Goal: Information Seeking & Learning: Find specific page/section

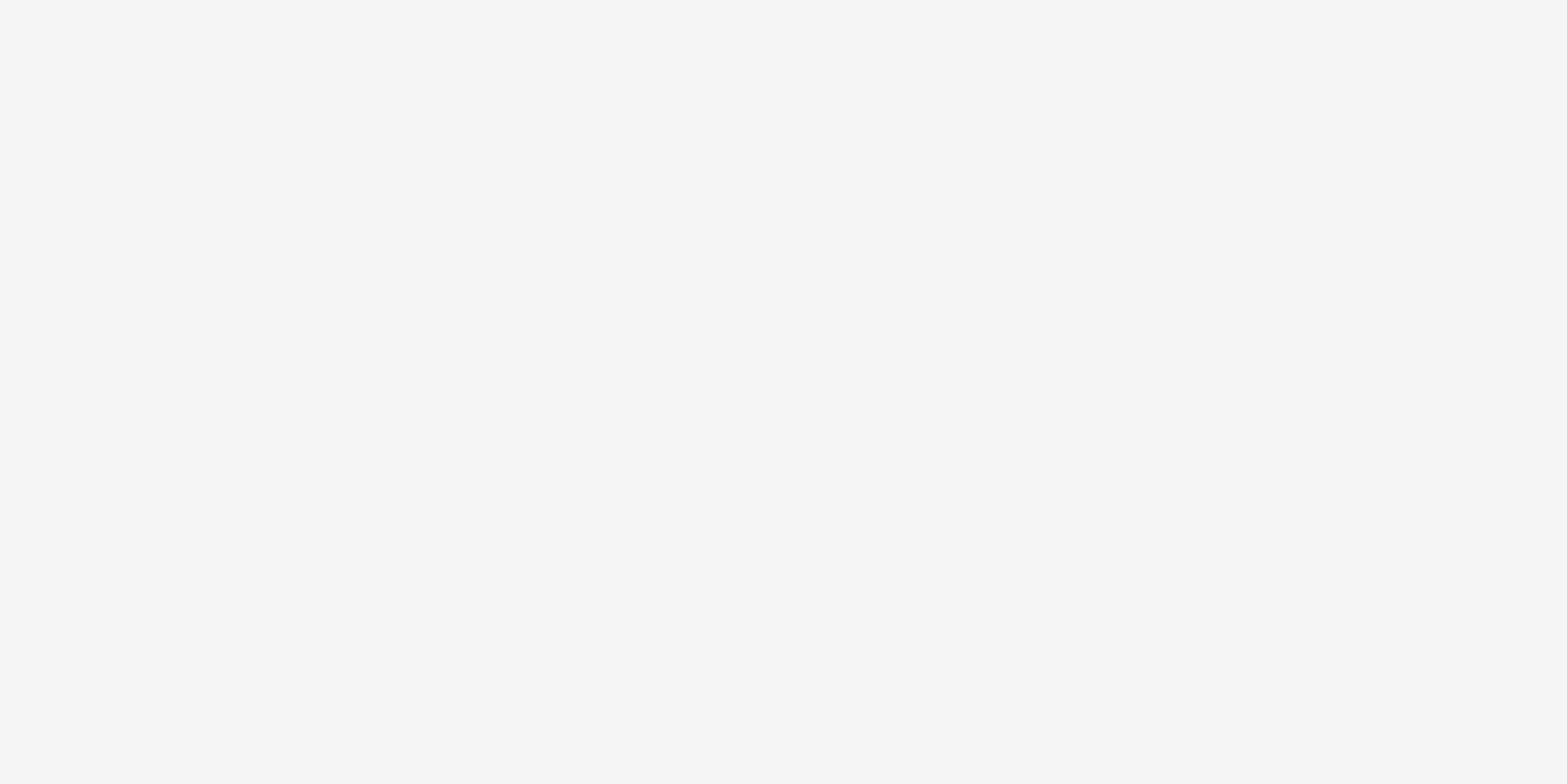
click at [1162, 446] on body at bounding box center [784, 392] width 1567 height 784
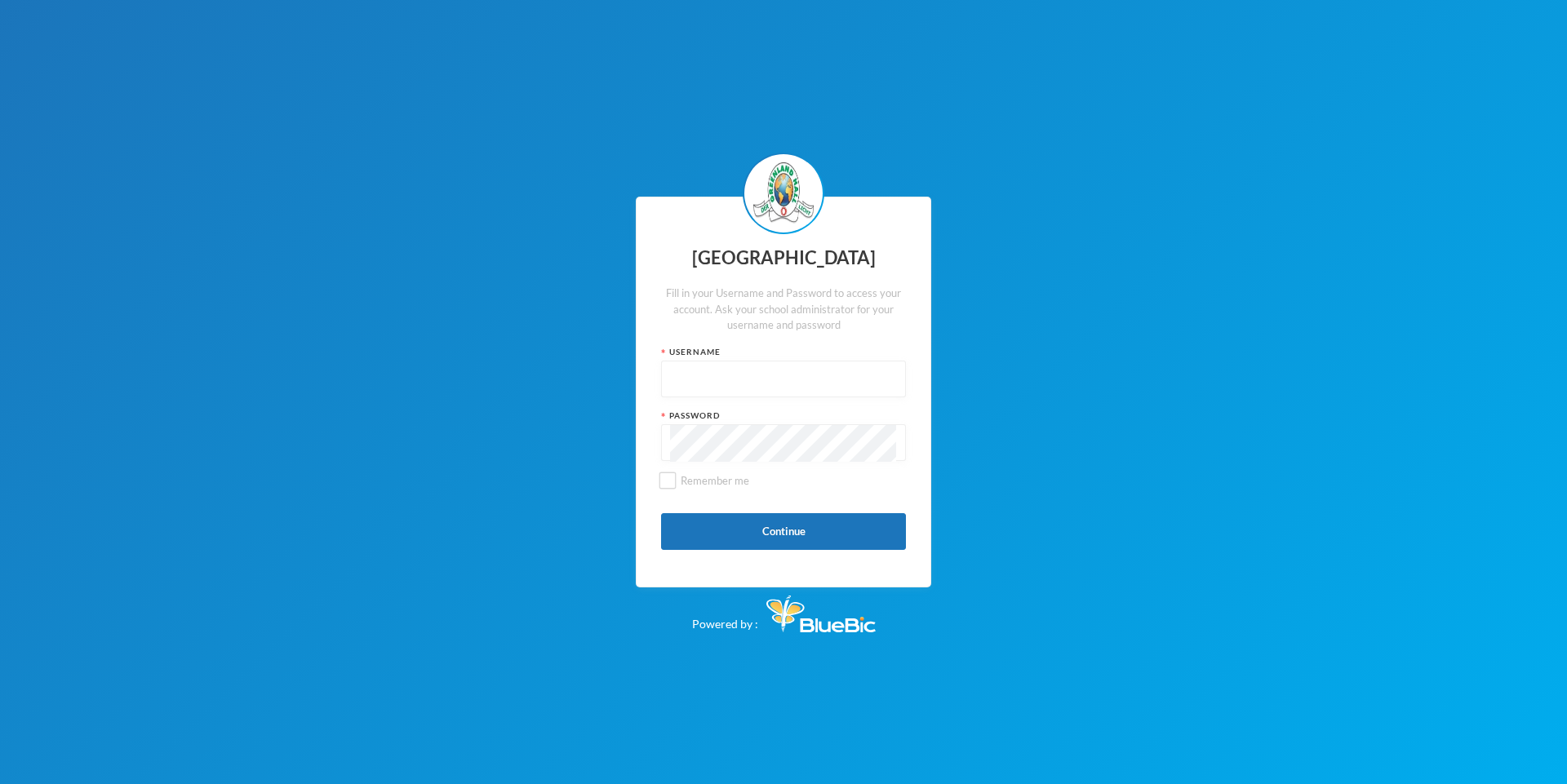
click at [670, 363] on input "text" at bounding box center [783, 380] width 226 height 37
type input "glh25cs32"
click at [669, 447] on div at bounding box center [784, 443] width 245 height 37
click at [873, 534] on button "Continue" at bounding box center [784, 531] width 245 height 37
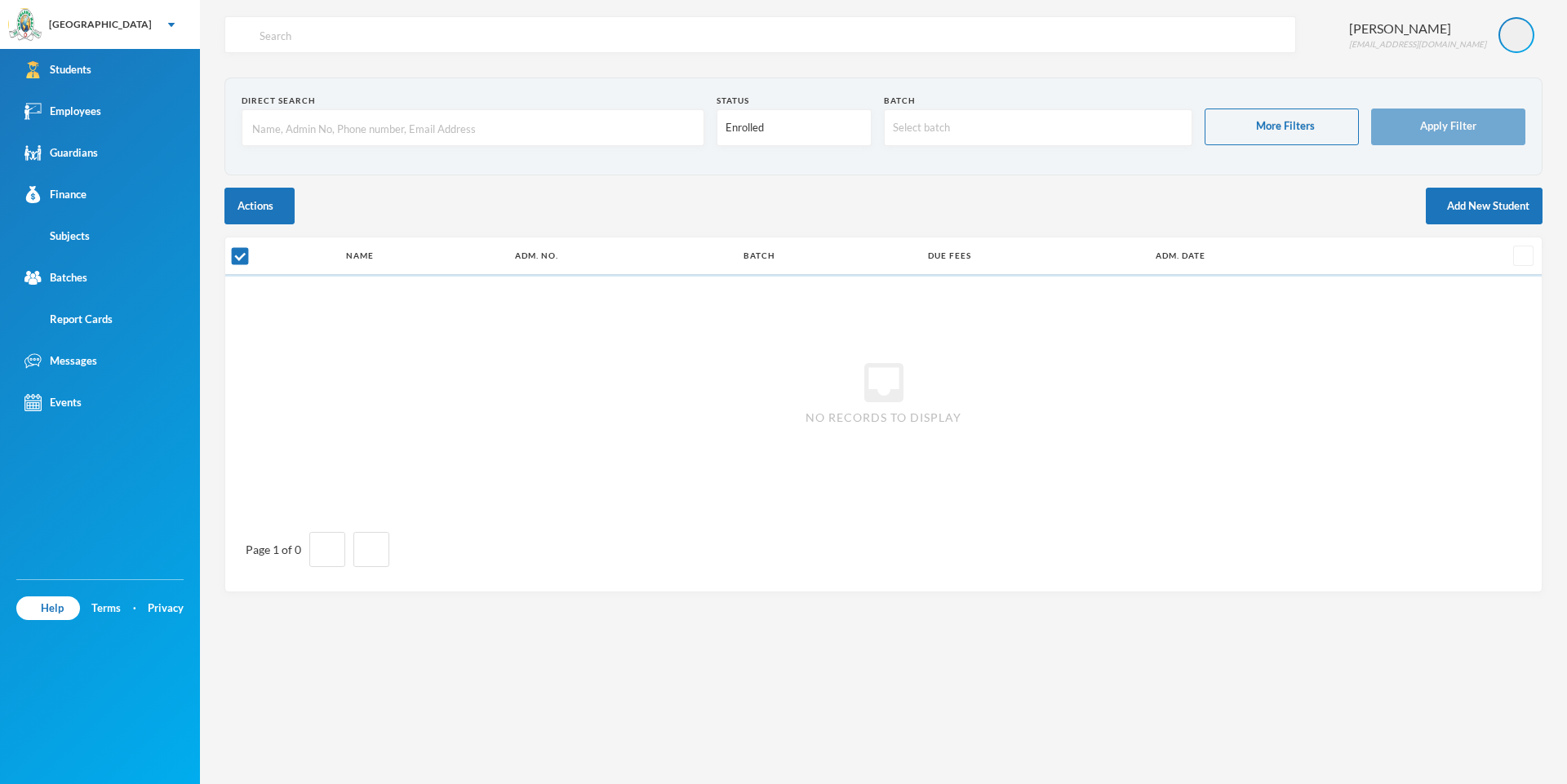
checkbox input "false"
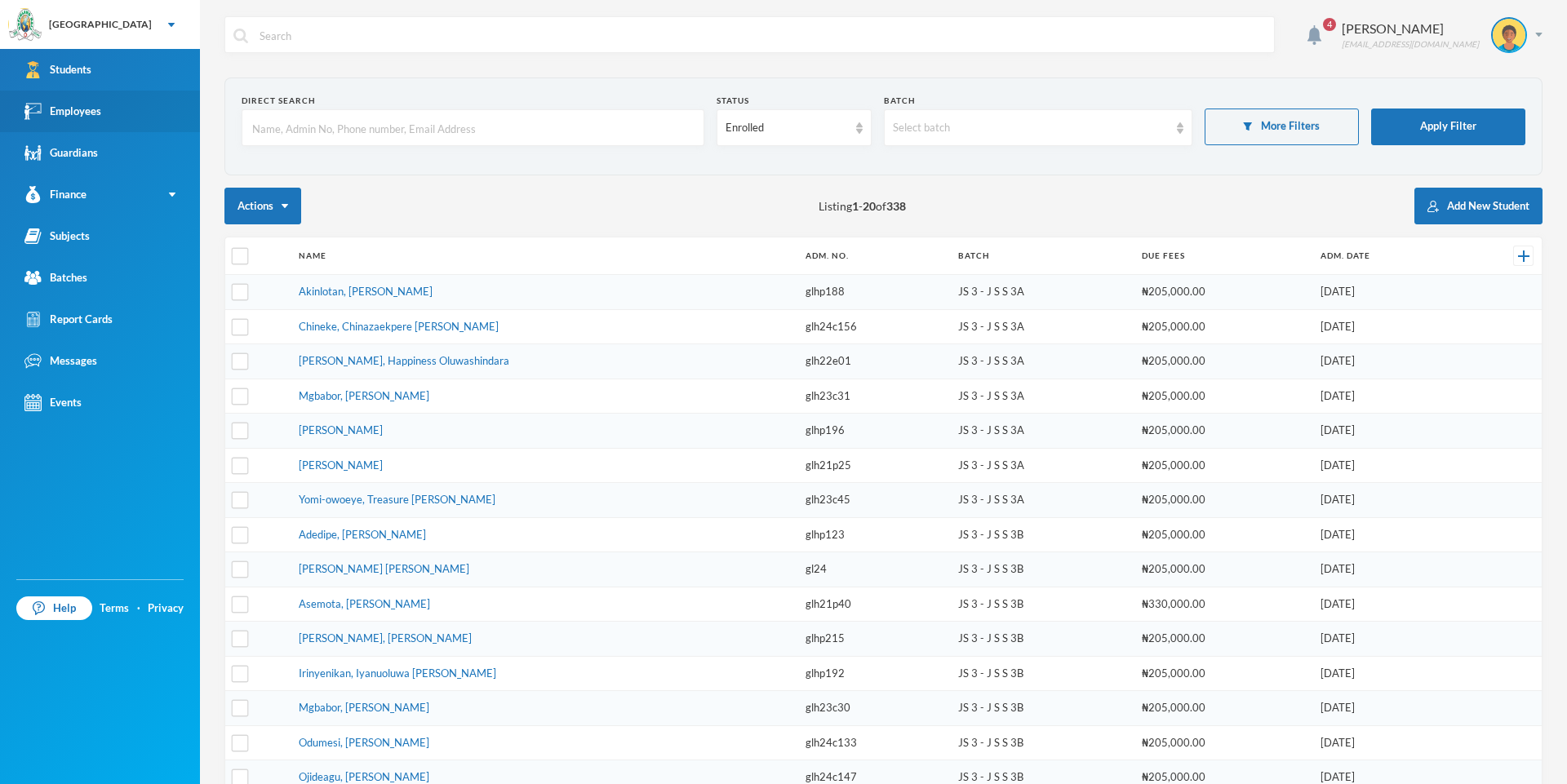
click at [185, 116] on link "Employees" at bounding box center [100, 111] width 200 height 42
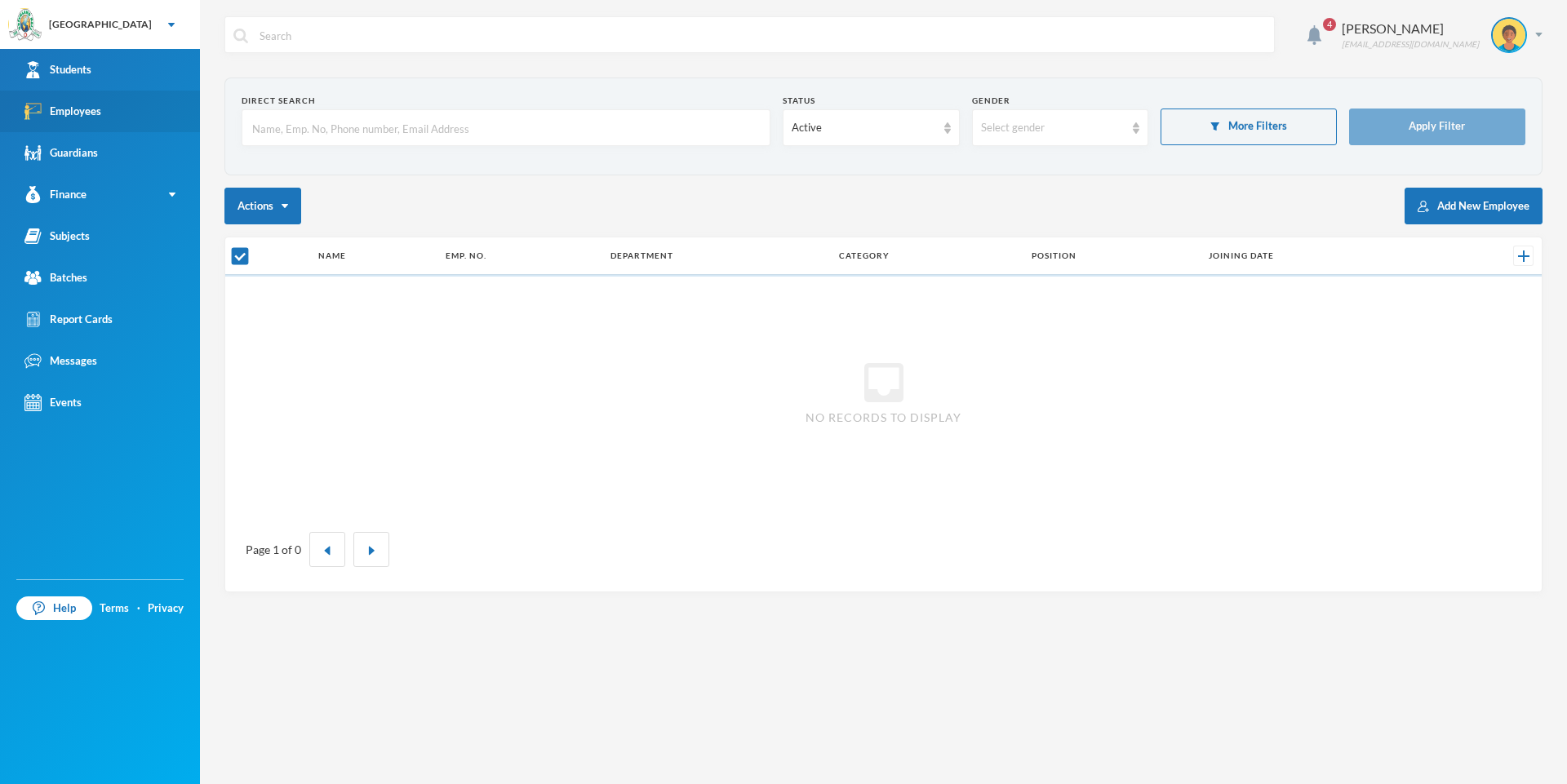
checkbox input "false"
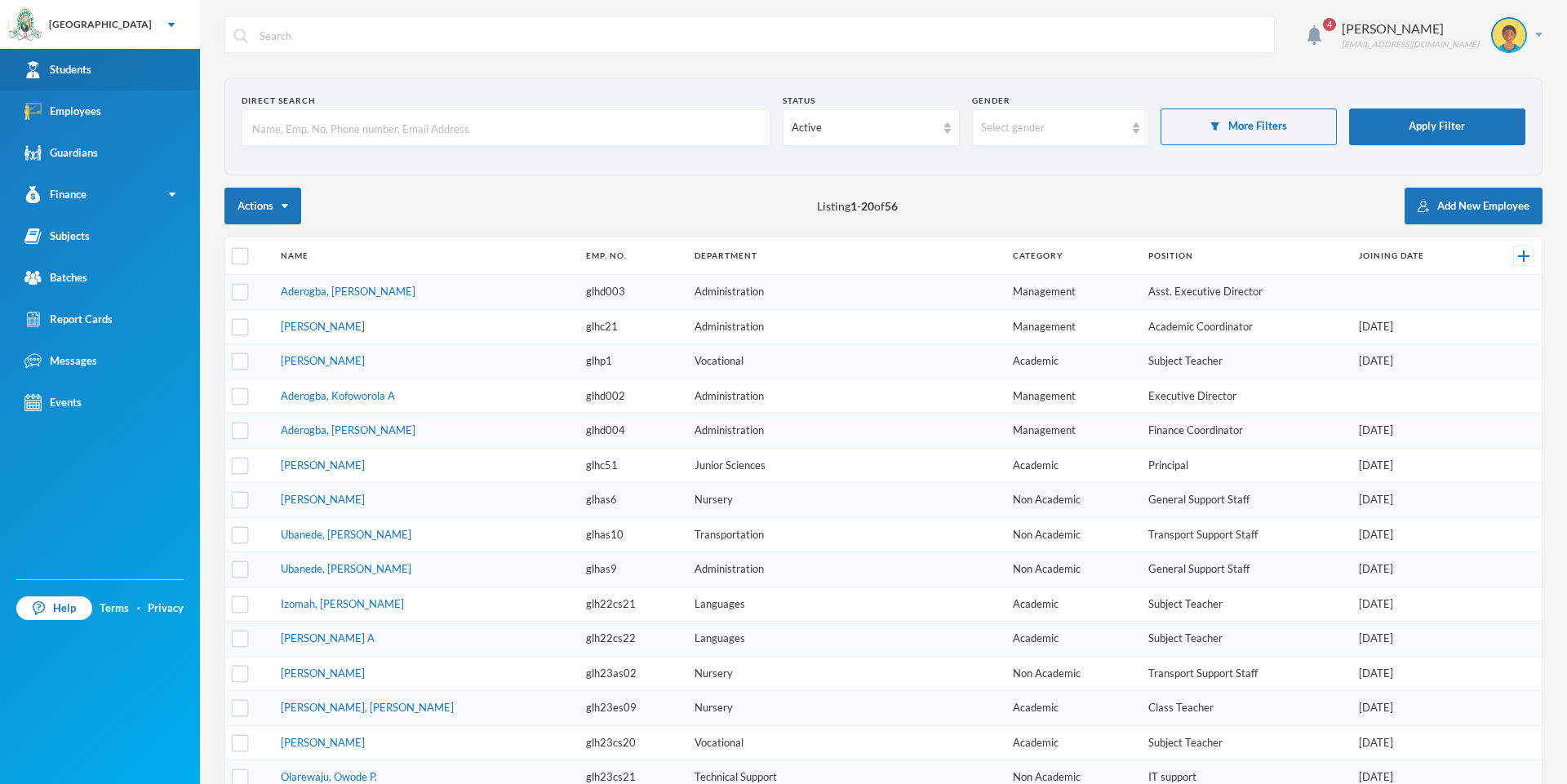
click at [181, 69] on link "Students" at bounding box center [100, 69] width 200 height 42
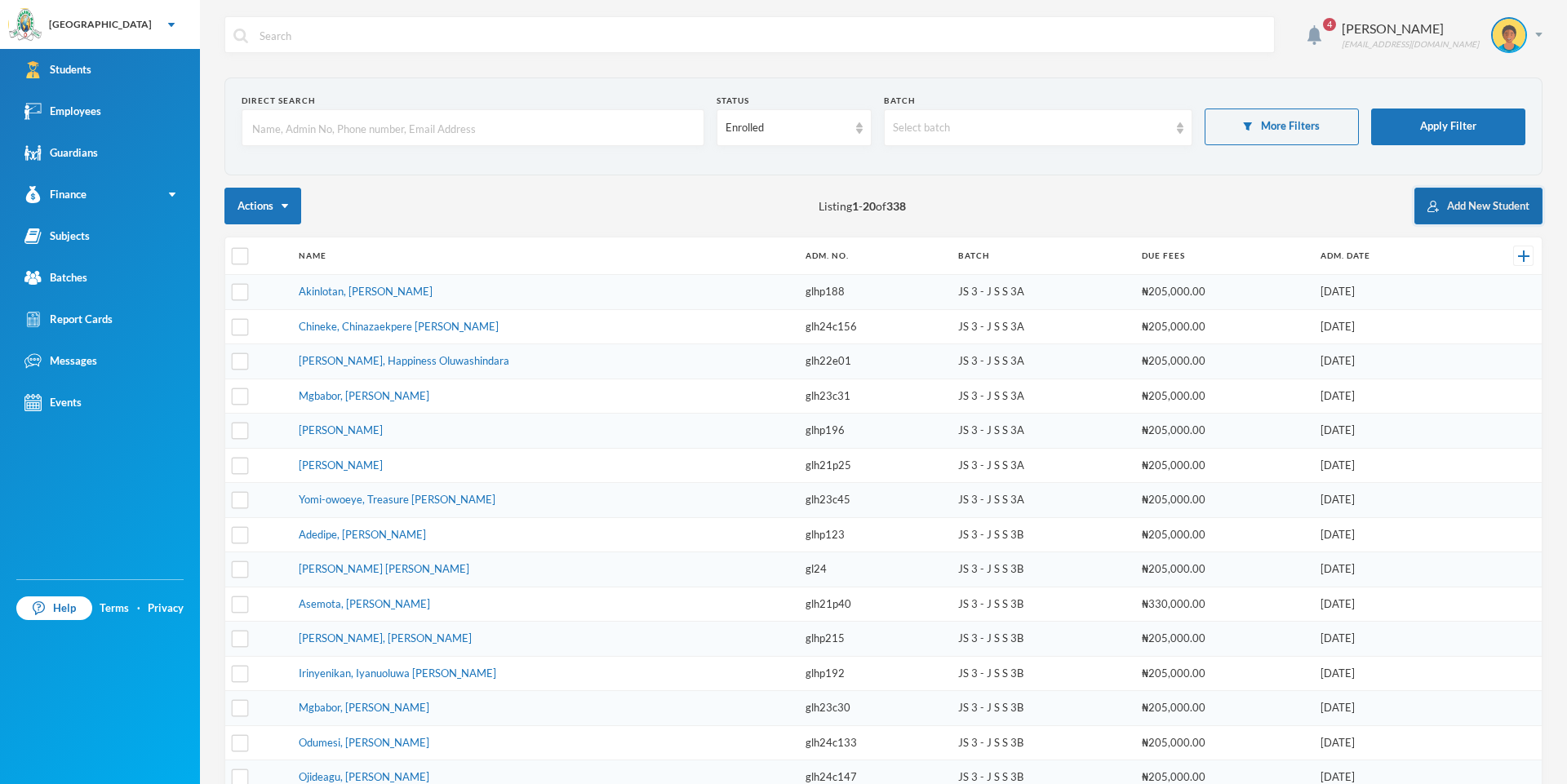
click at [1472, 206] on button "Add New Student" at bounding box center [1479, 206] width 128 height 37
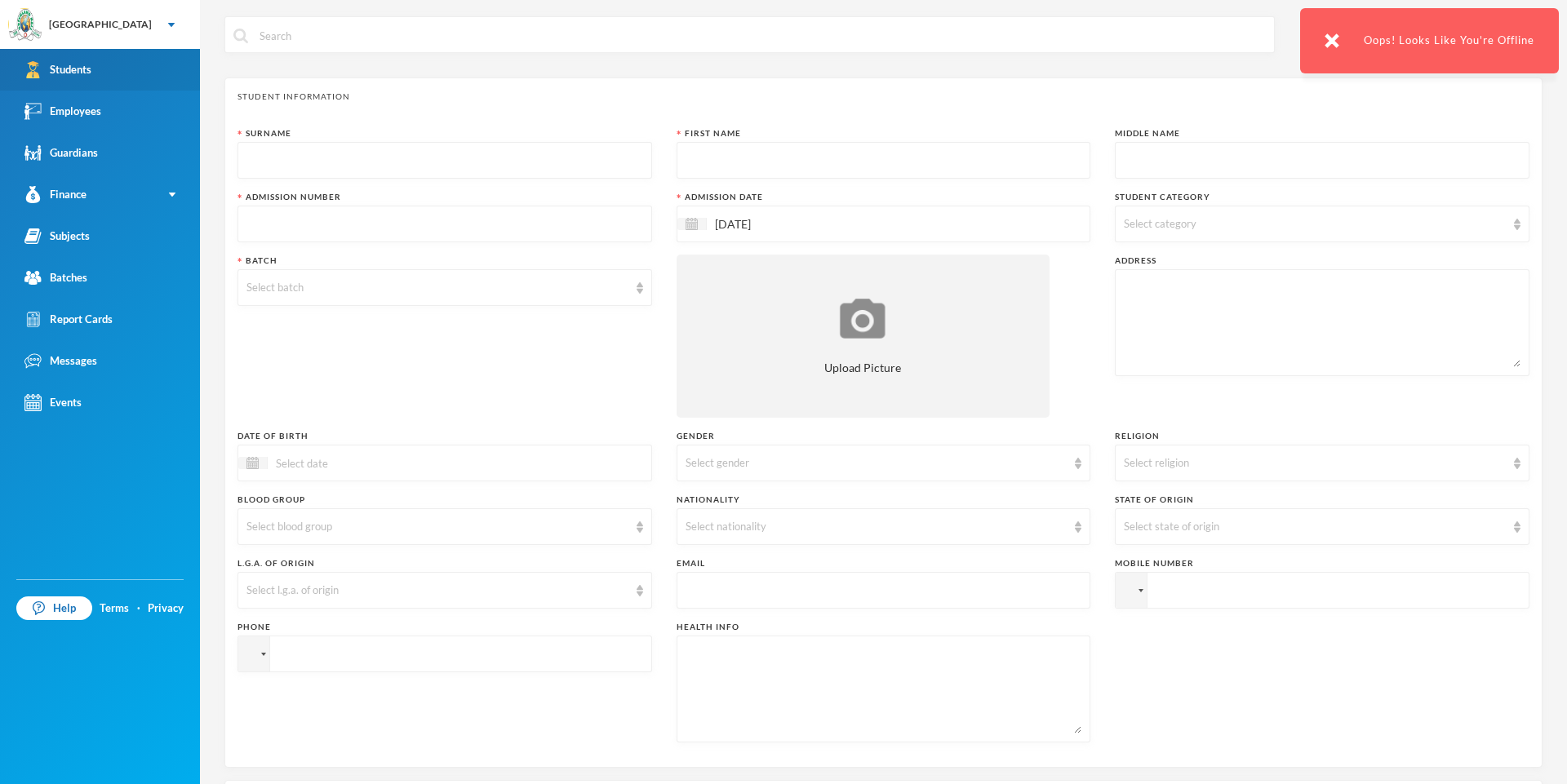
click at [170, 58] on link "Students" at bounding box center [100, 69] width 200 height 42
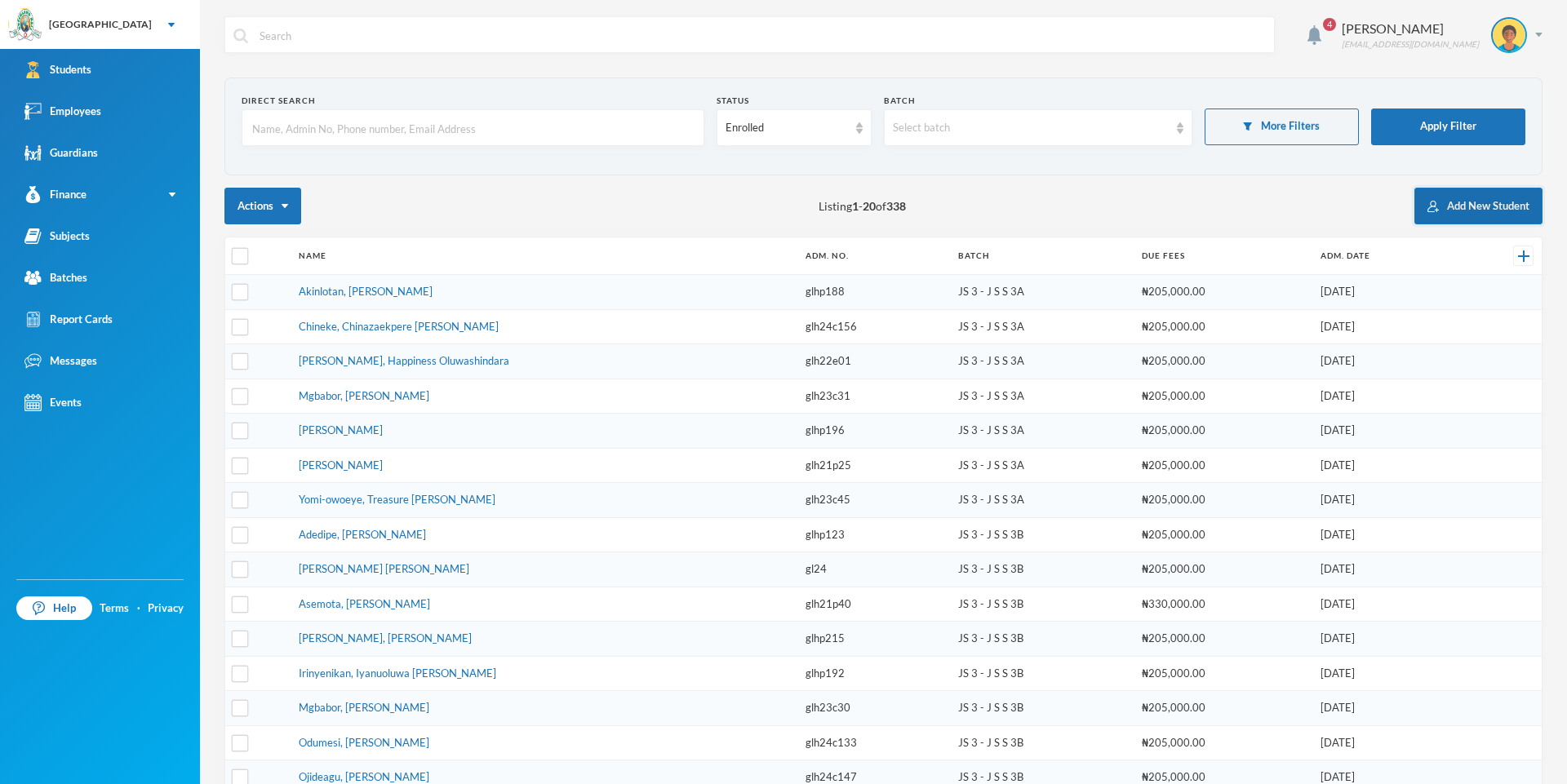
drag, startPoint x: 1444, startPoint y: 205, endPoint x: 1440, endPoint y: 196, distance: 9.8
click at [1440, 196] on button "Add New Student" at bounding box center [1479, 206] width 128 height 37
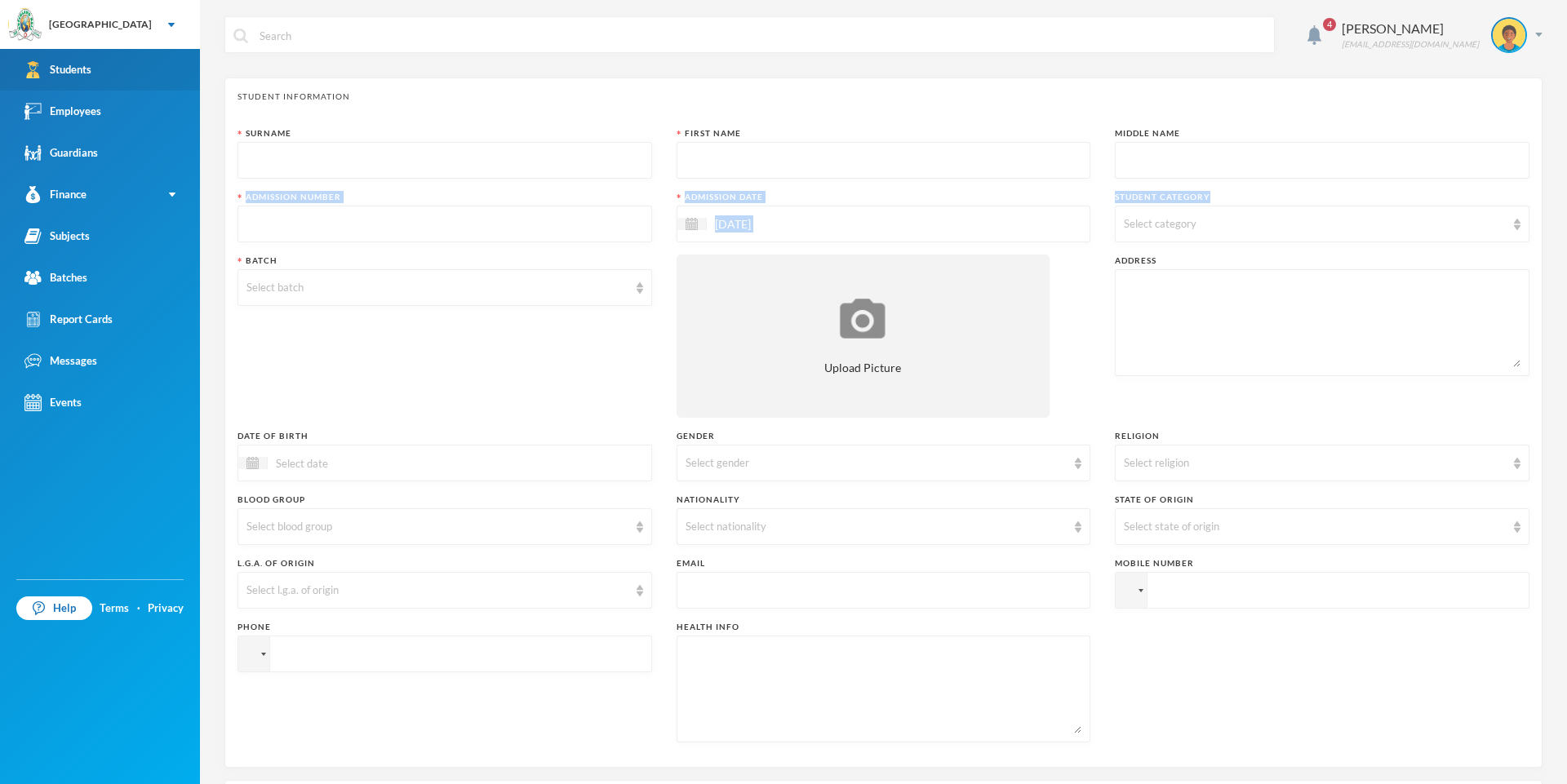
click at [165, 63] on link "Students" at bounding box center [100, 69] width 200 height 42
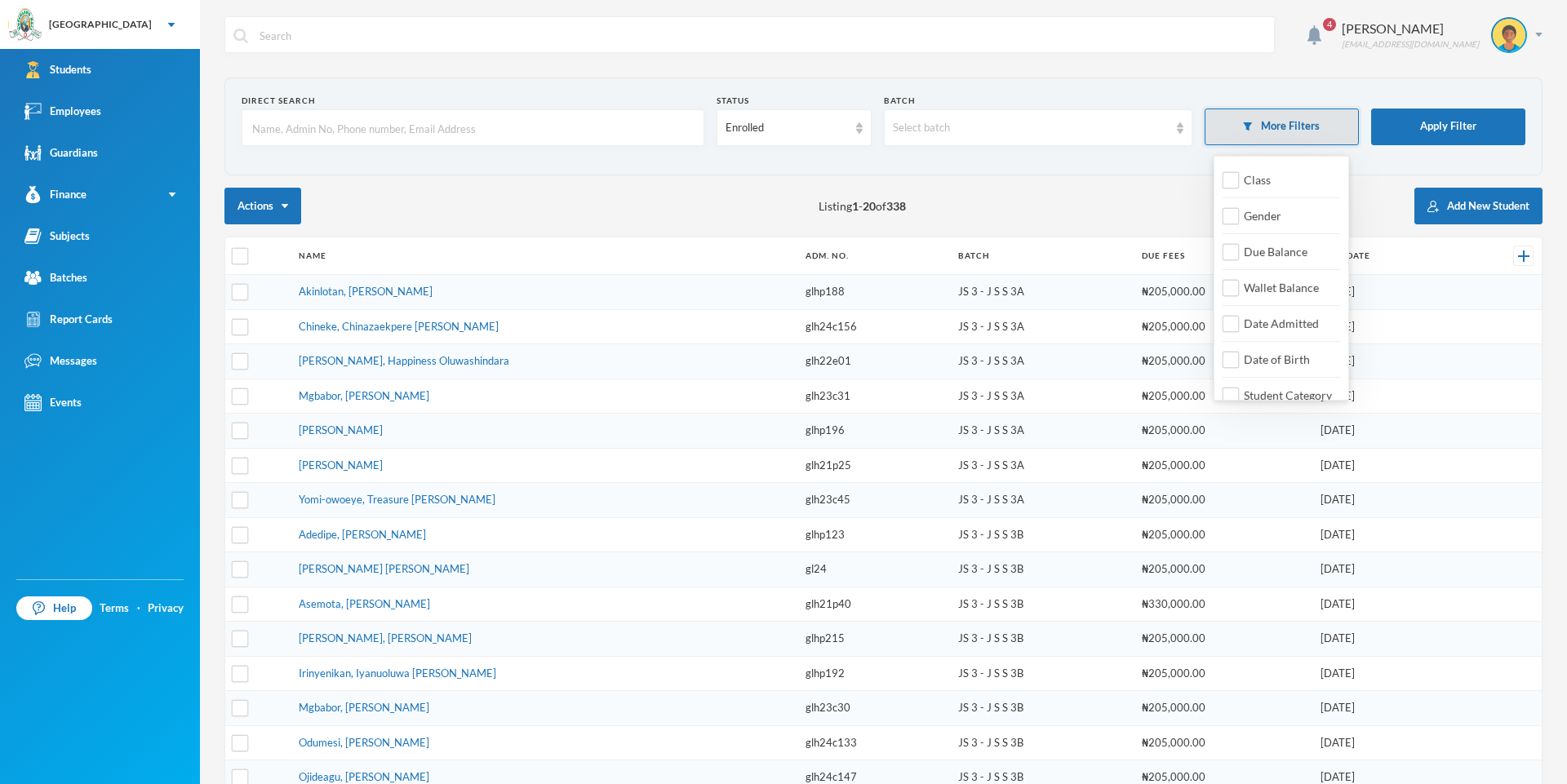
click at [1260, 140] on button "More Filters" at bounding box center [1281, 127] width 155 height 37
click at [1342, 130] on button "More Filters" at bounding box center [1281, 127] width 155 height 37
drag, startPoint x: 1343, startPoint y: 152, endPoint x: 1337, endPoint y: 179, distance: 27.7
click at [1340, 170] on body "Greenland Hall Your Bluebic Account Greenland Hall Add a New School Students Em…" at bounding box center [784, 392] width 1567 height 784
click at [1235, 328] on input "Date Admitted" at bounding box center [1232, 324] width 17 height 17
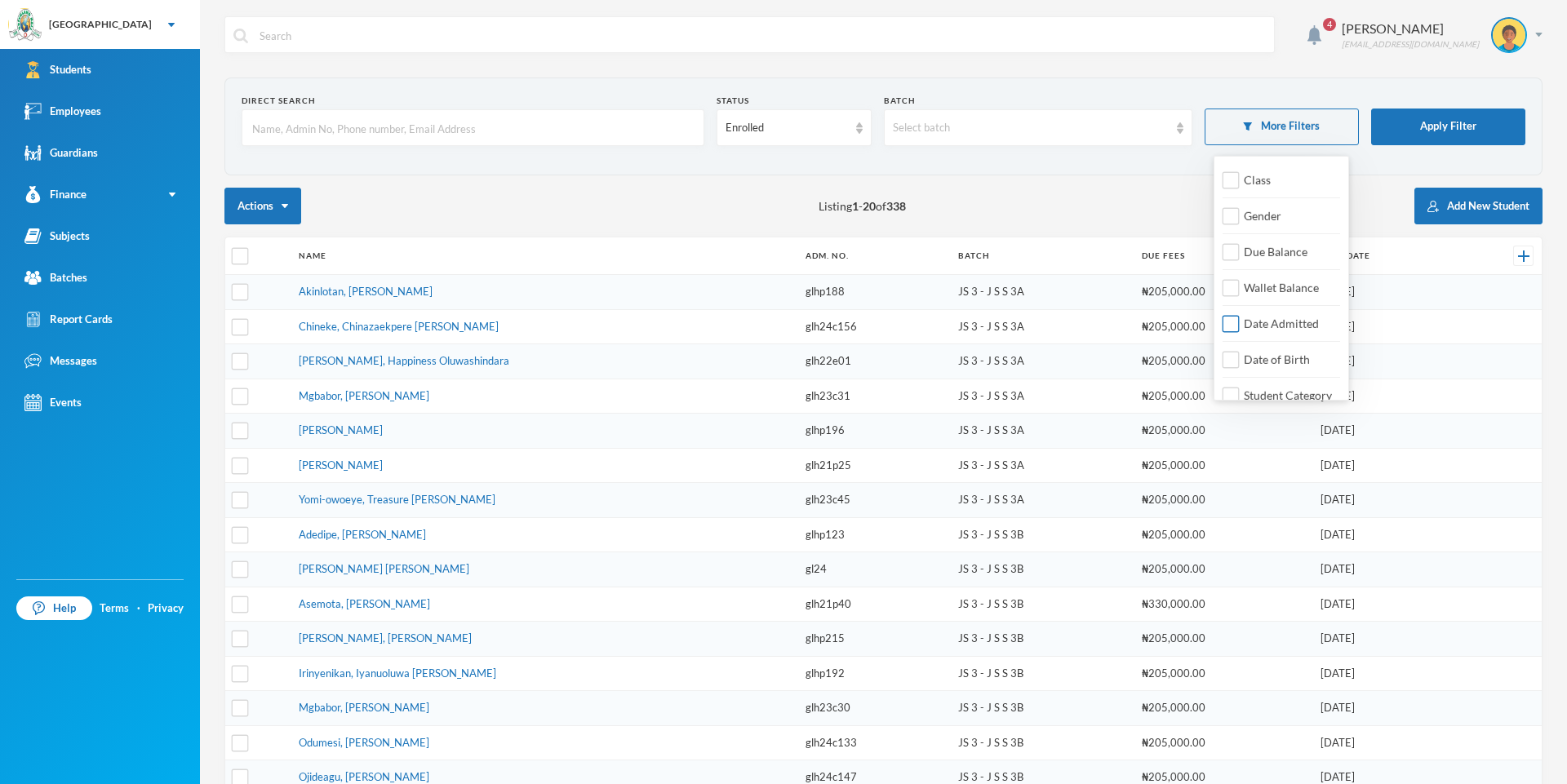
checkbox input "true"
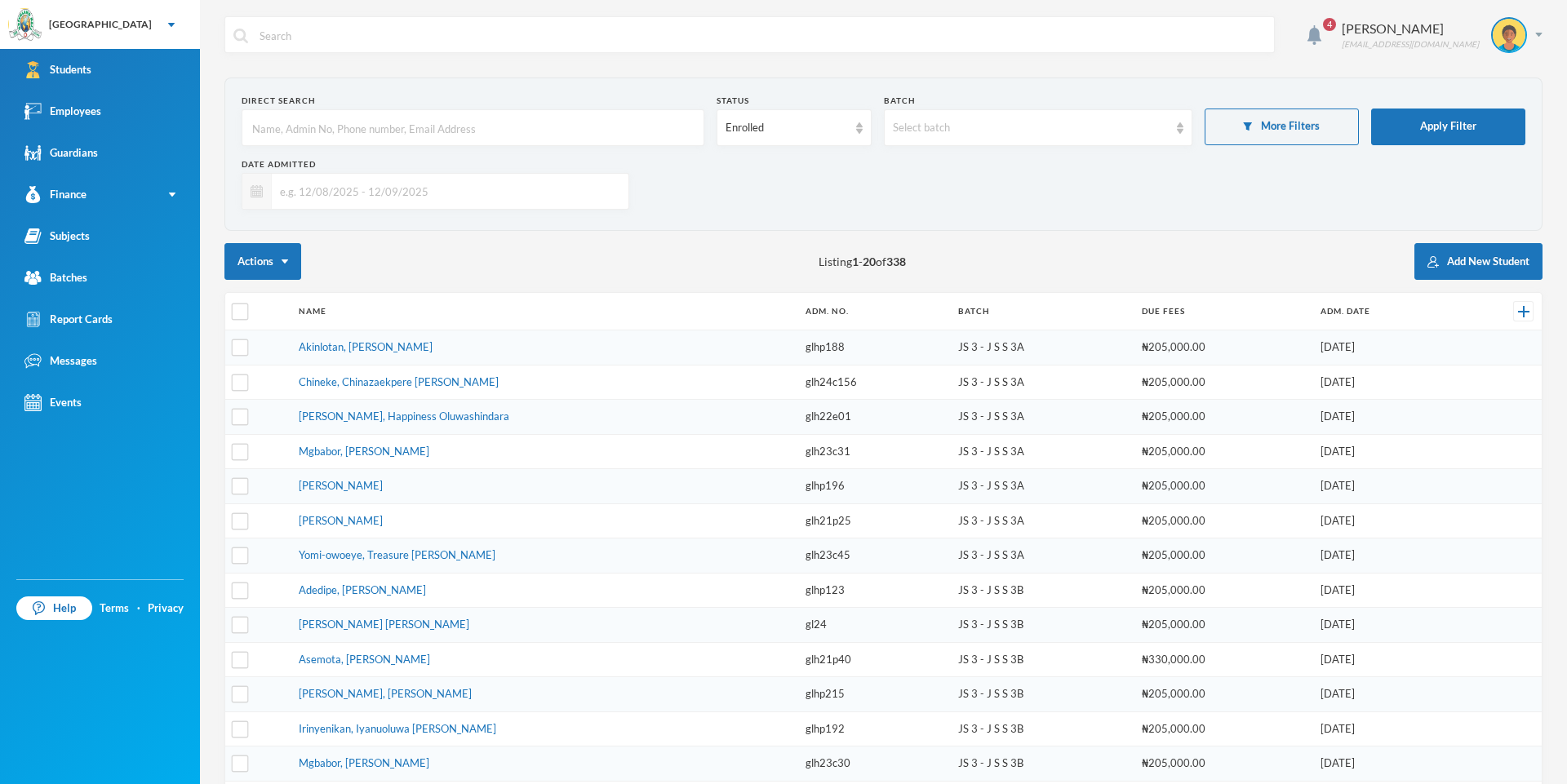
click at [262, 190] on div at bounding box center [257, 191] width 29 height 35
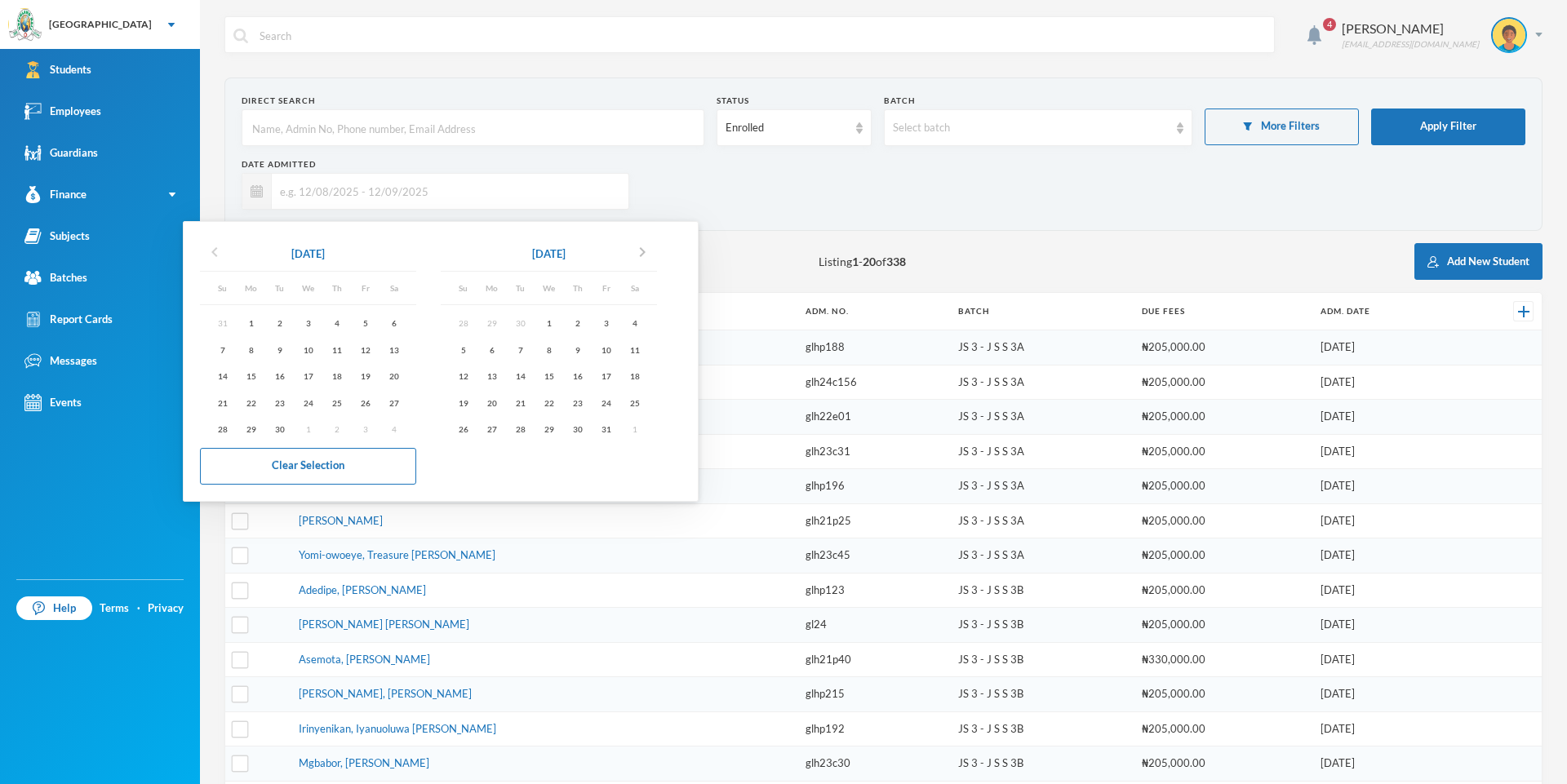
click at [212, 247] on icon "chevron_left" at bounding box center [215, 252] width 19 height 19
click at [369, 320] on div "1" at bounding box center [365, 323] width 28 height 20
click at [613, 352] on div "12" at bounding box center [606, 349] width 28 height 20
type input "[DATE] - [DATE]"
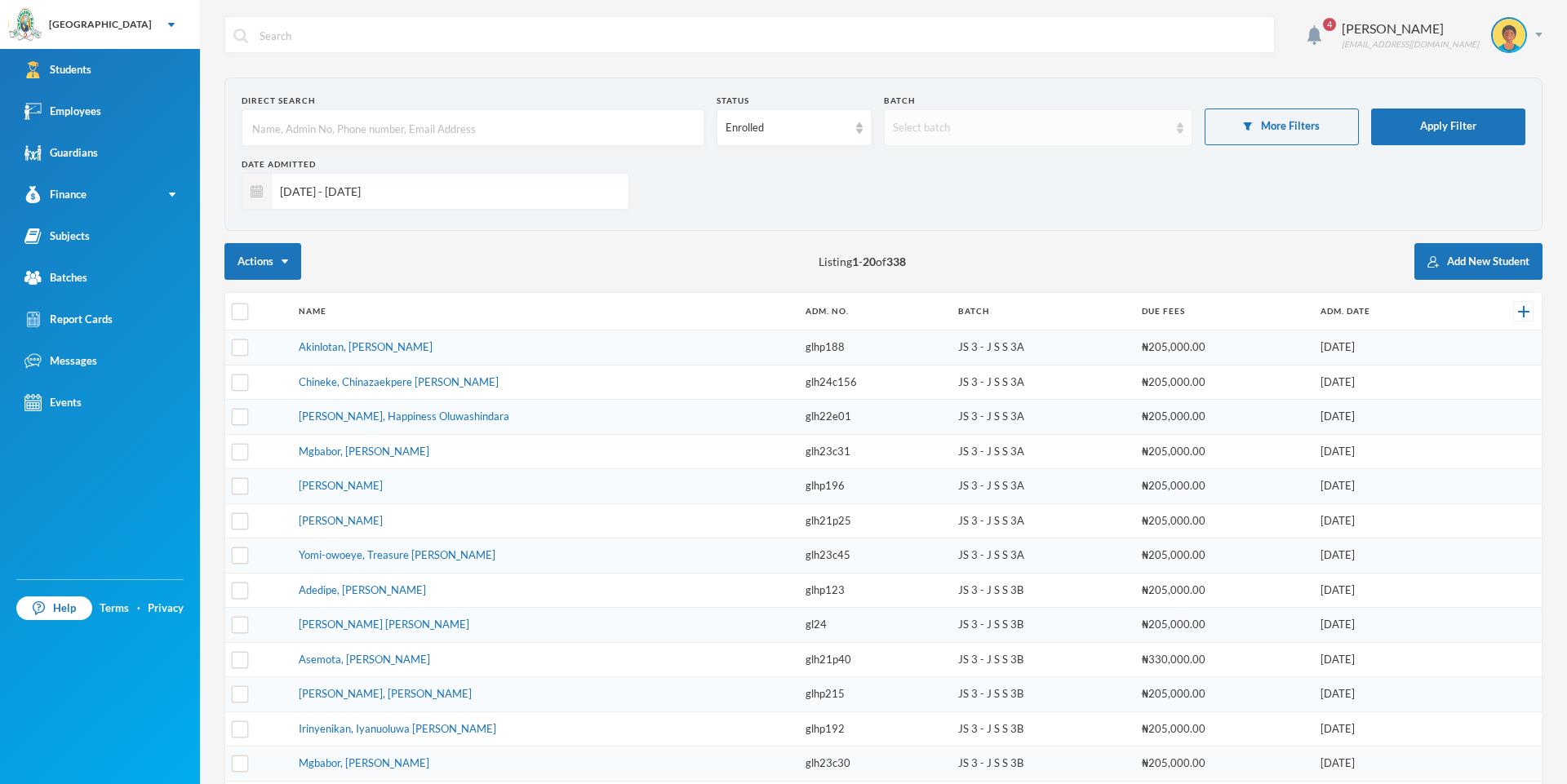
click at [1175, 124] on div "Select batch" at bounding box center [1037, 128] width 308 height 37
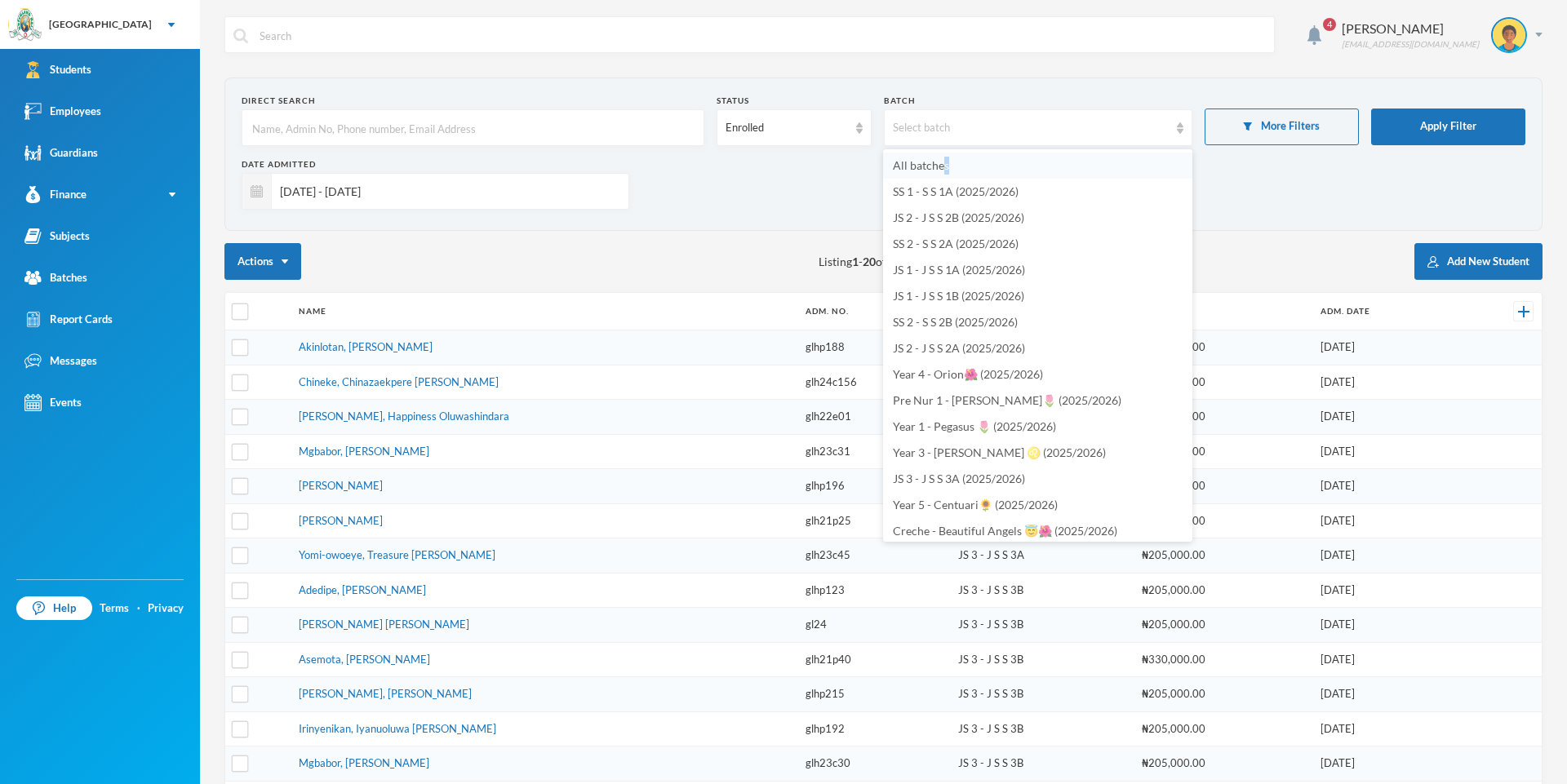
click at [947, 160] on span "All batches" at bounding box center [922, 165] width 56 height 14
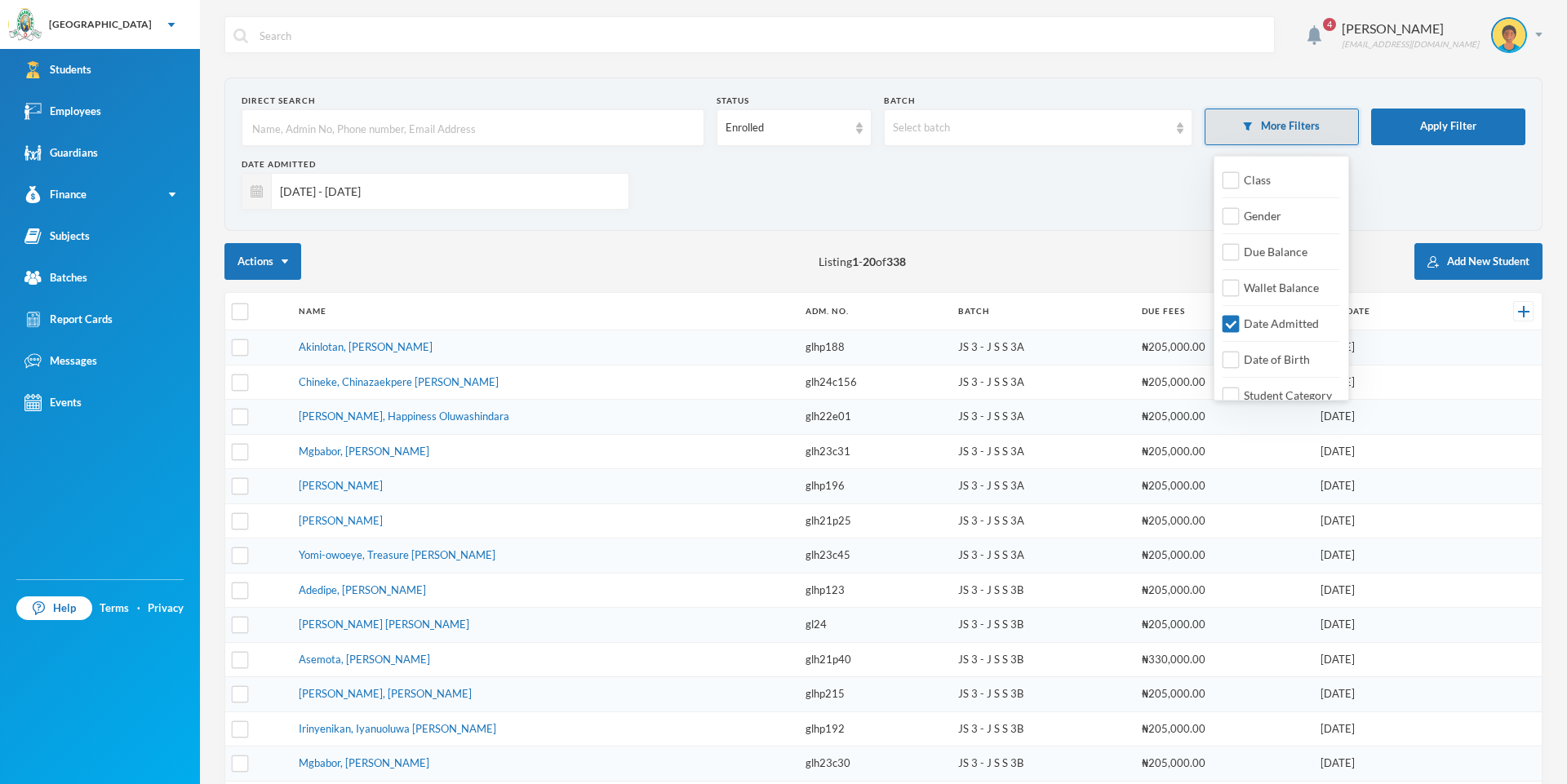
click at [1290, 121] on button "More Filters" at bounding box center [1281, 127] width 155 height 37
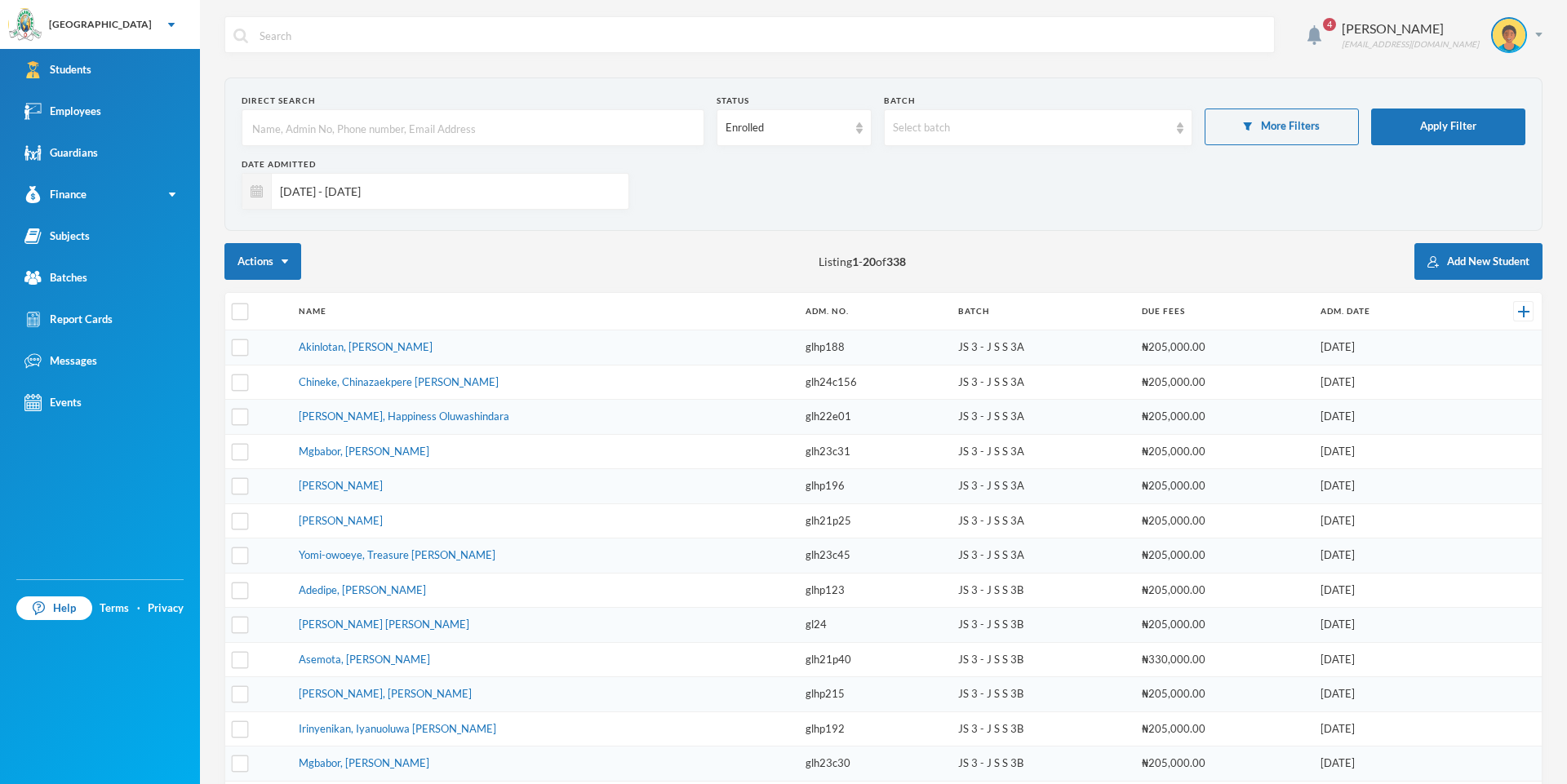
click at [540, 196] on input "[DATE] - [DATE]" at bounding box center [446, 191] width 349 height 37
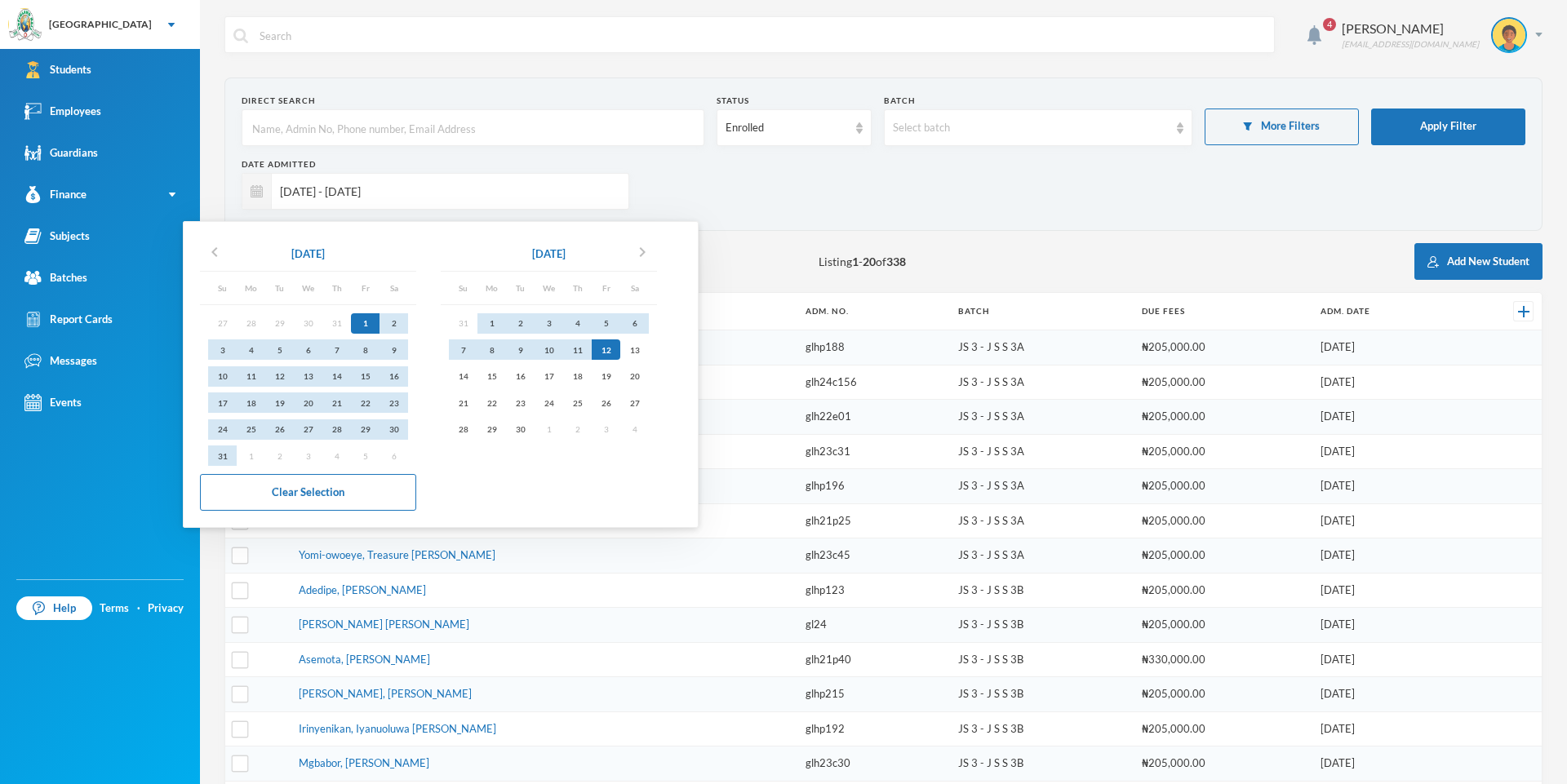
click at [549, 195] on input "[DATE] - [DATE]" at bounding box center [446, 191] width 349 height 37
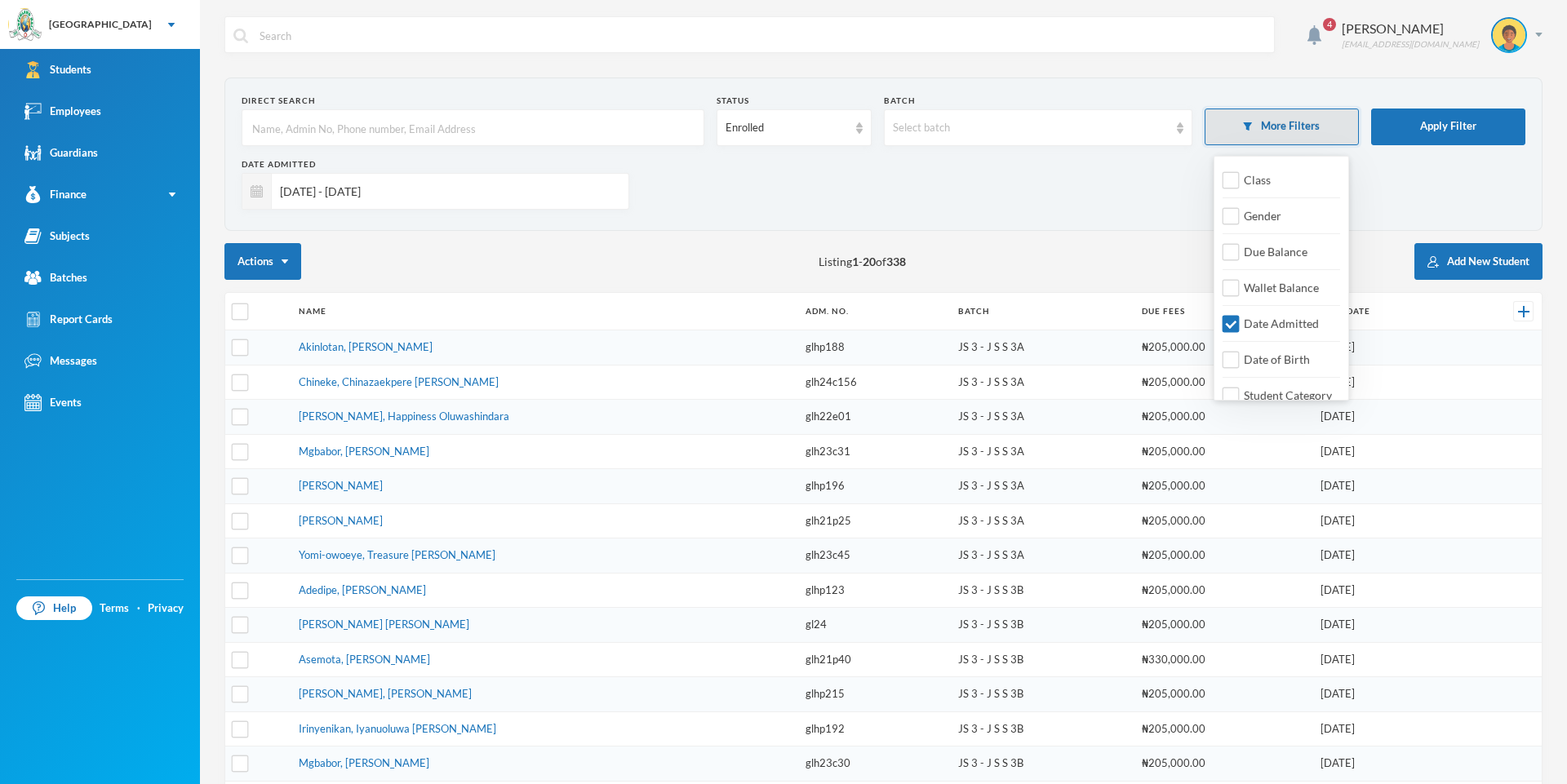
click at [1240, 135] on button "More Filters" at bounding box center [1281, 127] width 155 height 37
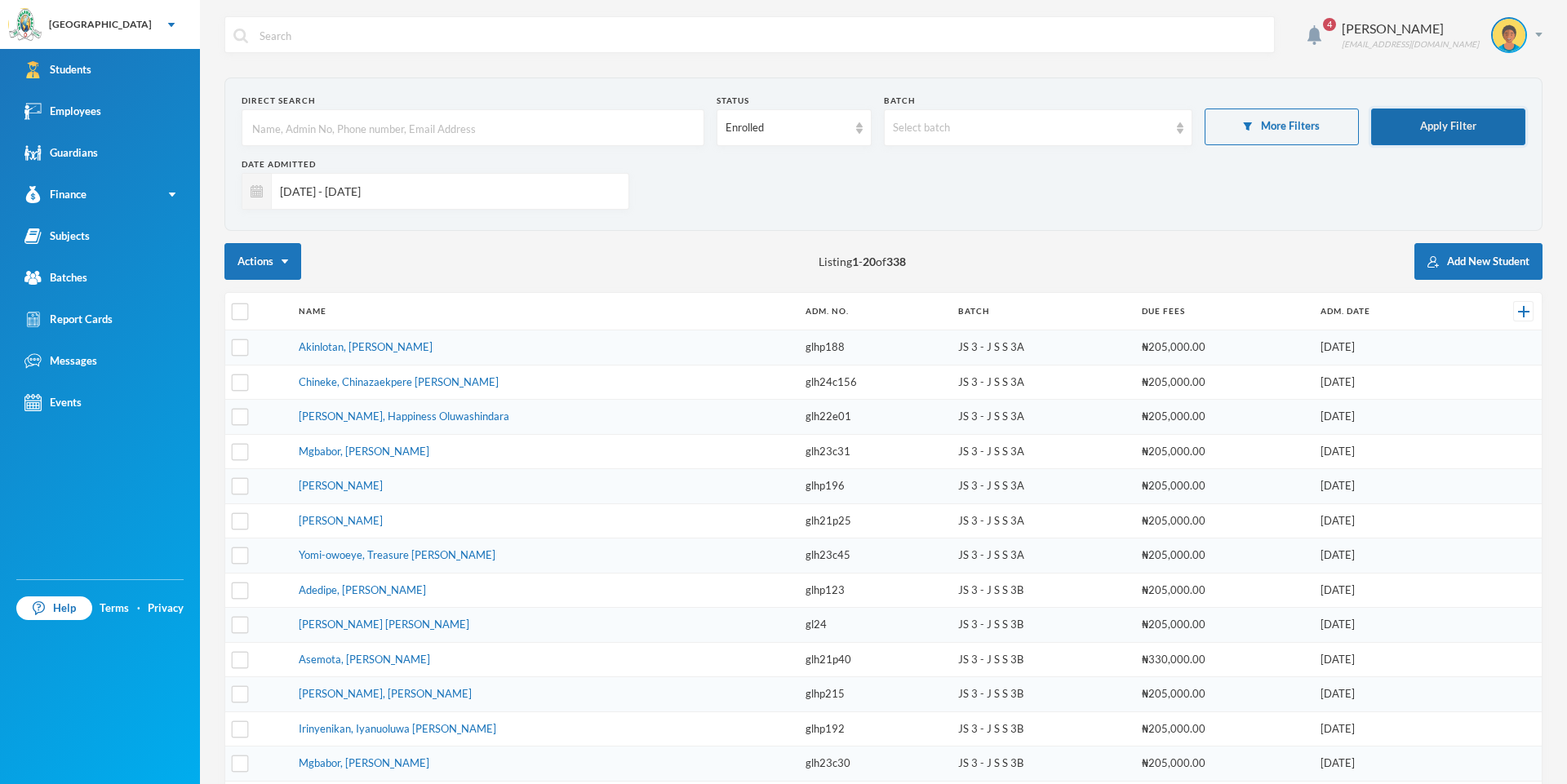
click at [1456, 128] on button "Apply Filter" at bounding box center [1448, 127] width 155 height 37
drag, startPoint x: 739, startPoint y: 536, endPoint x: 695, endPoint y: 467, distance: 81.8
click at [717, 514] on tbody "Akinlotan, Oluwatofiyinfun [PERSON_NAME] glhp188 JS 3 - J S S 3A ₦205,000.00 [D…" at bounding box center [884, 677] width 1316 height 694
click at [672, 169] on div "Date Admitted [DATE] - [DATE]" at bounding box center [884, 189] width 1284 height 63
click at [850, 124] on div "Enrolled" at bounding box center [793, 128] width 155 height 37
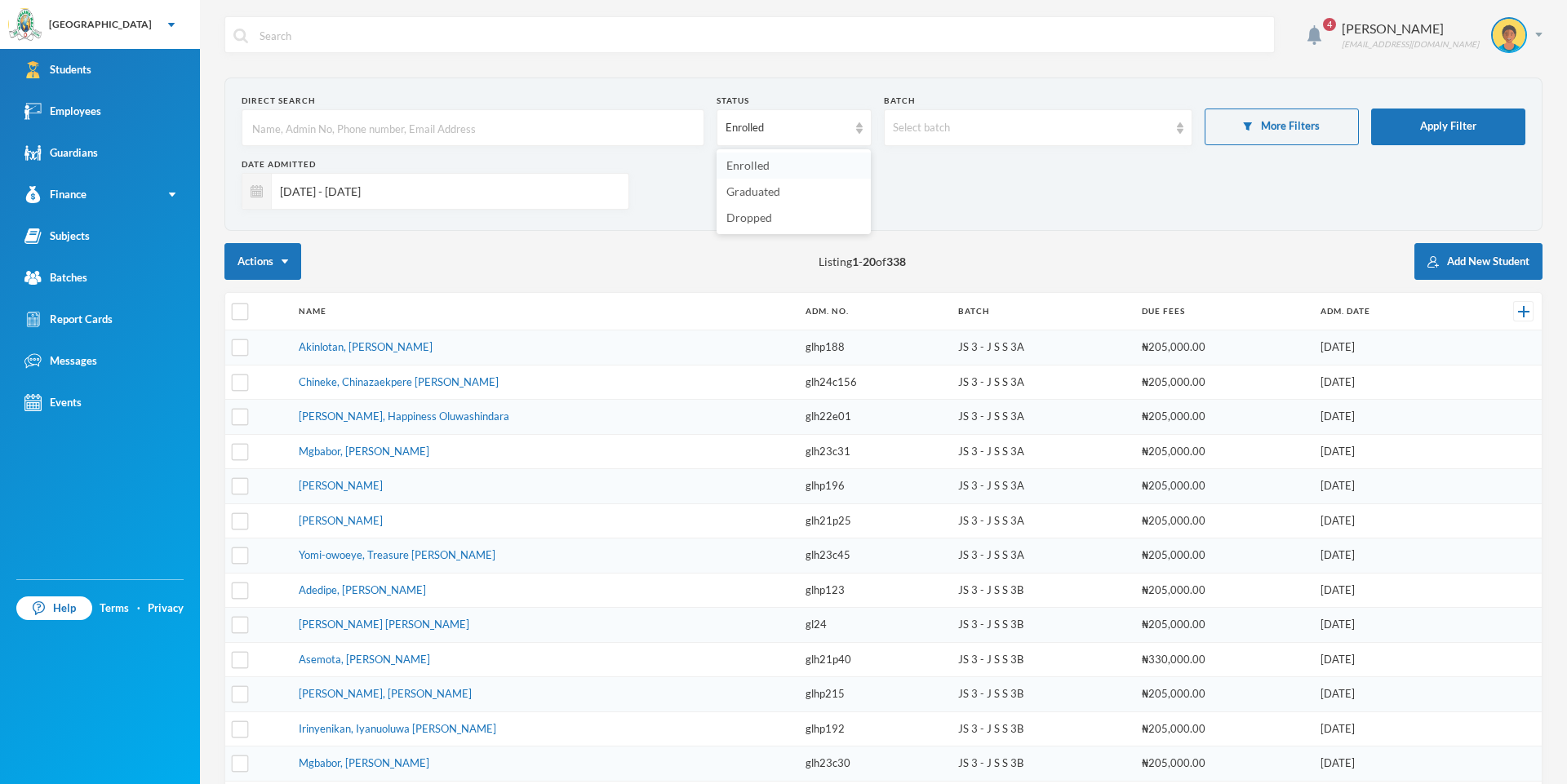
click at [818, 161] on li "Enrolled" at bounding box center [793, 165] width 155 height 26
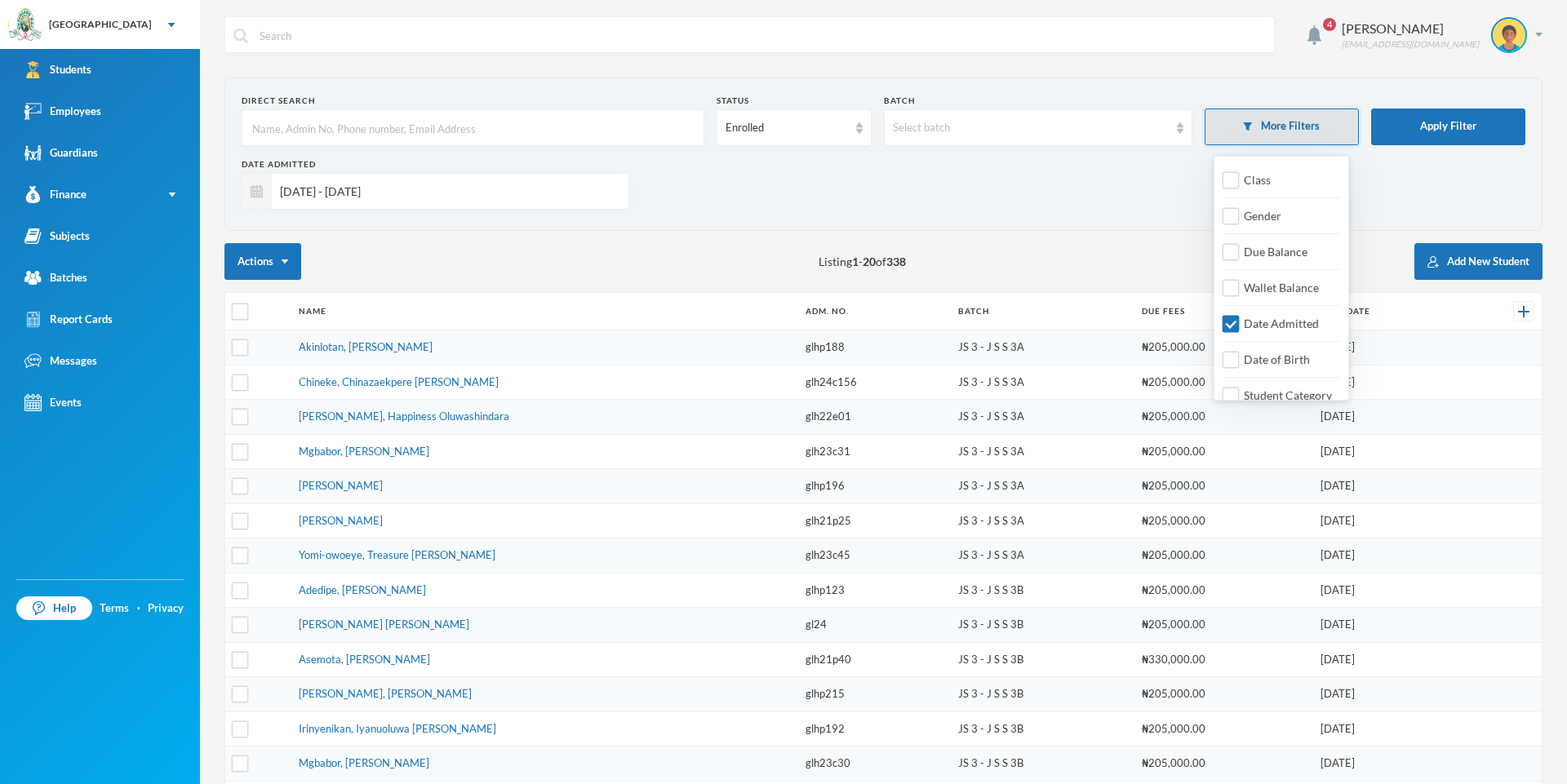
click at [1305, 116] on button "More Filters" at bounding box center [1281, 127] width 155 height 37
click at [1224, 324] on input "Date Admitted" at bounding box center [1232, 324] width 17 height 17
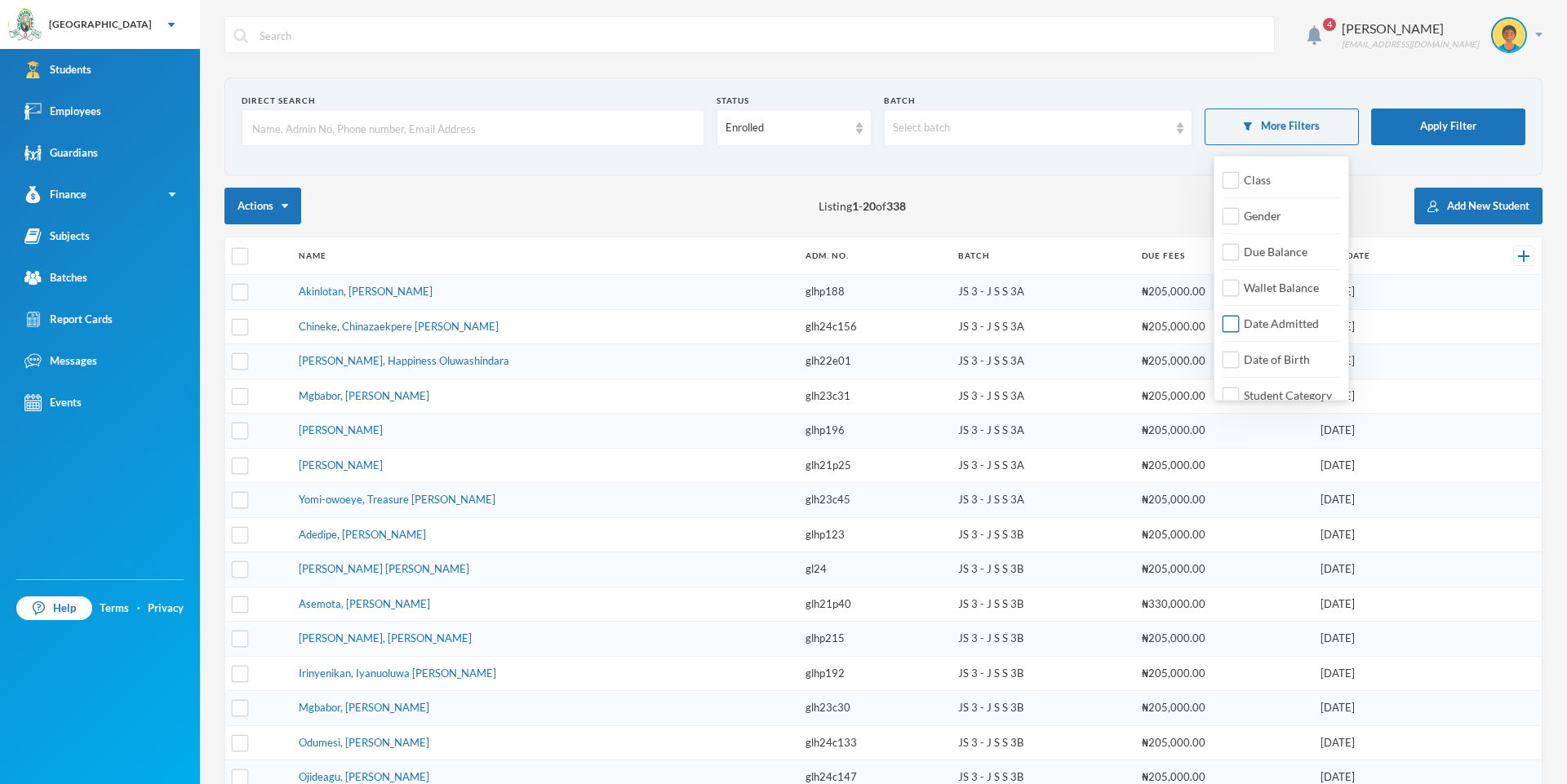
click at [1236, 322] on input "Date Admitted" at bounding box center [1232, 324] width 17 height 17
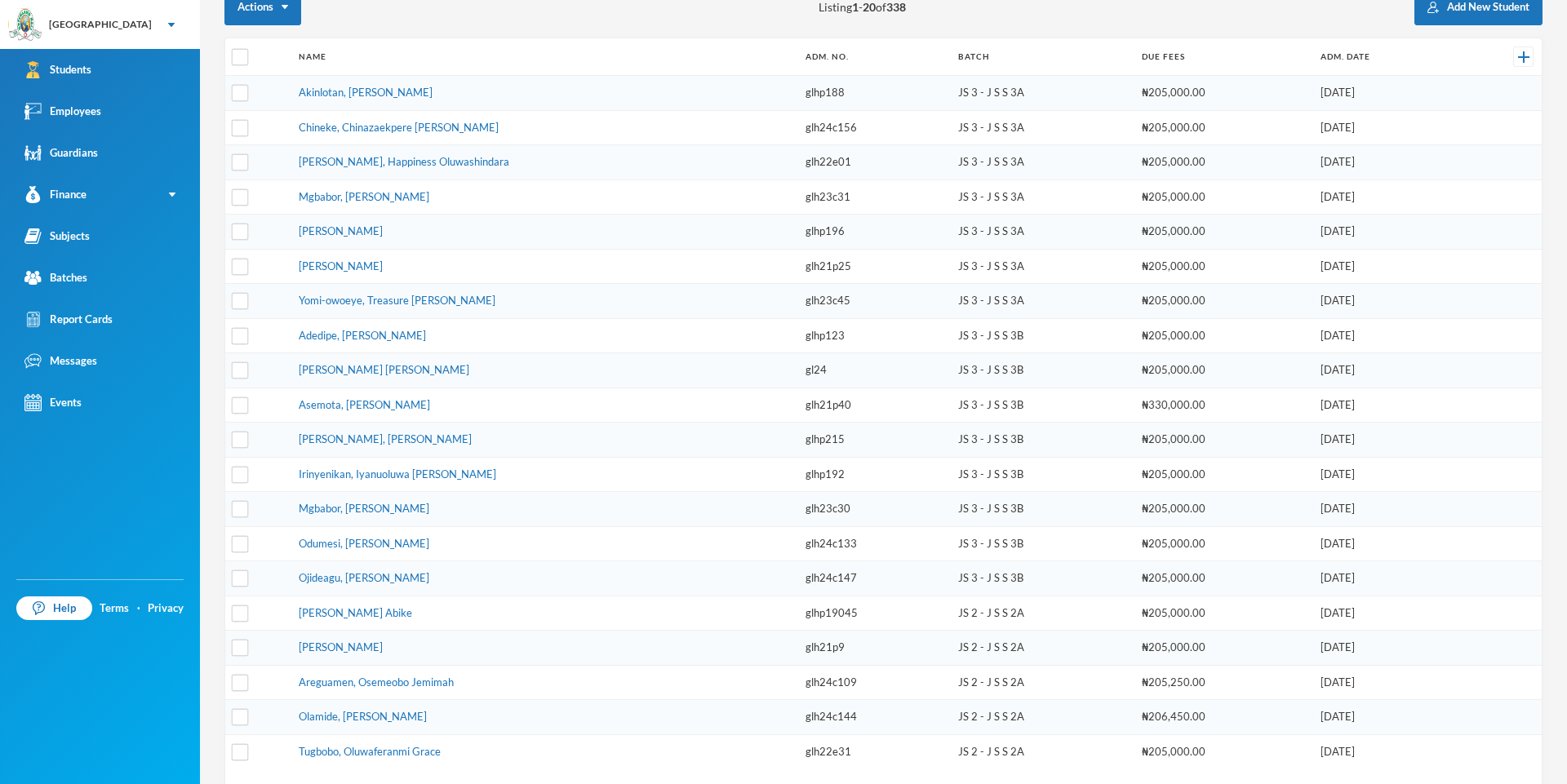
click at [986, 597] on td "JS 2 - J S S 2A" at bounding box center [1041, 613] width 184 height 35
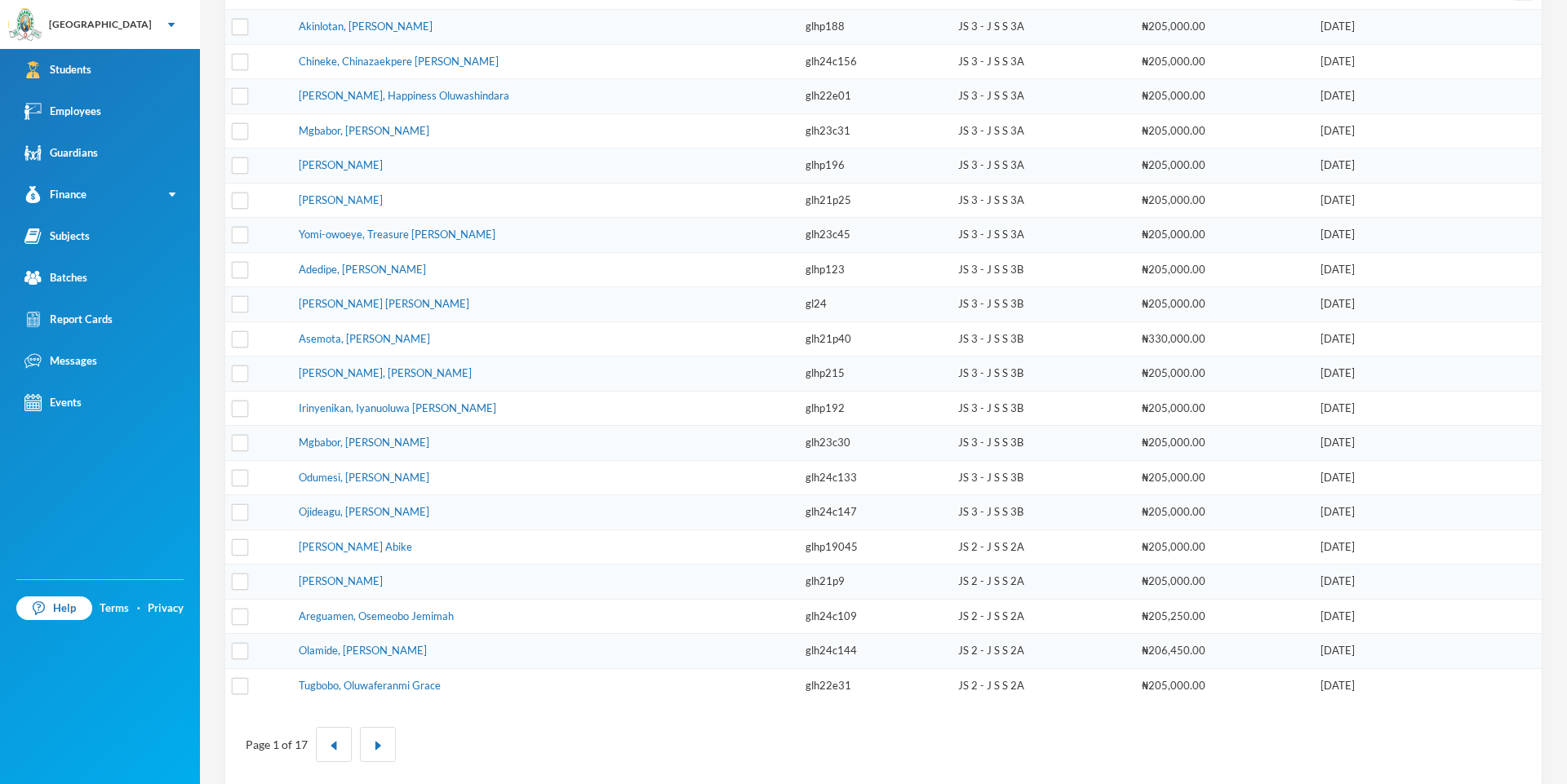
scroll to position [332, 0]
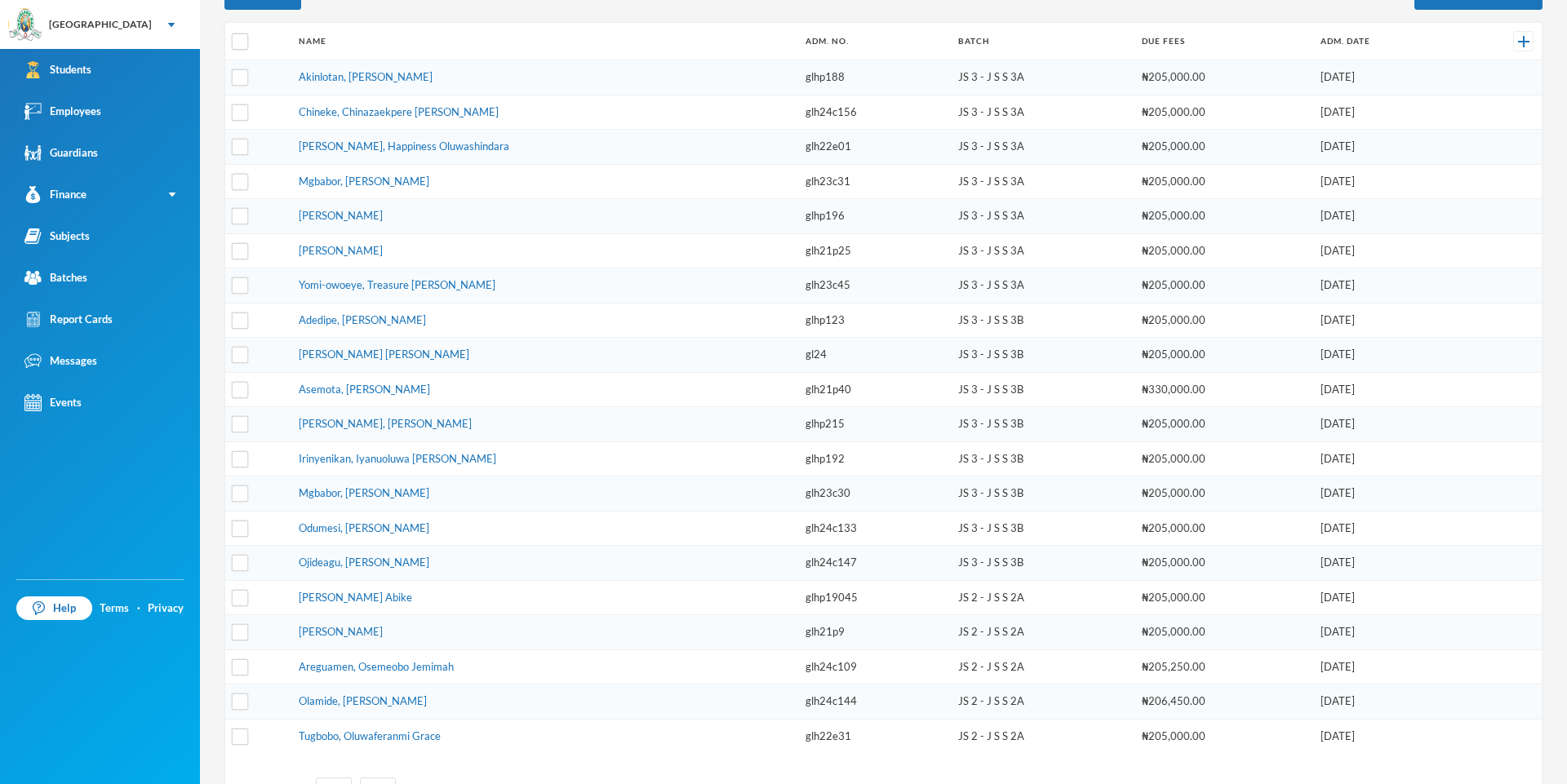
click at [1026, 597] on td "JS 2 - J S S 2A" at bounding box center [1041, 597] width 184 height 35
click at [1026, 616] on td "JS 2 - J S S 2A" at bounding box center [1041, 632] width 184 height 35
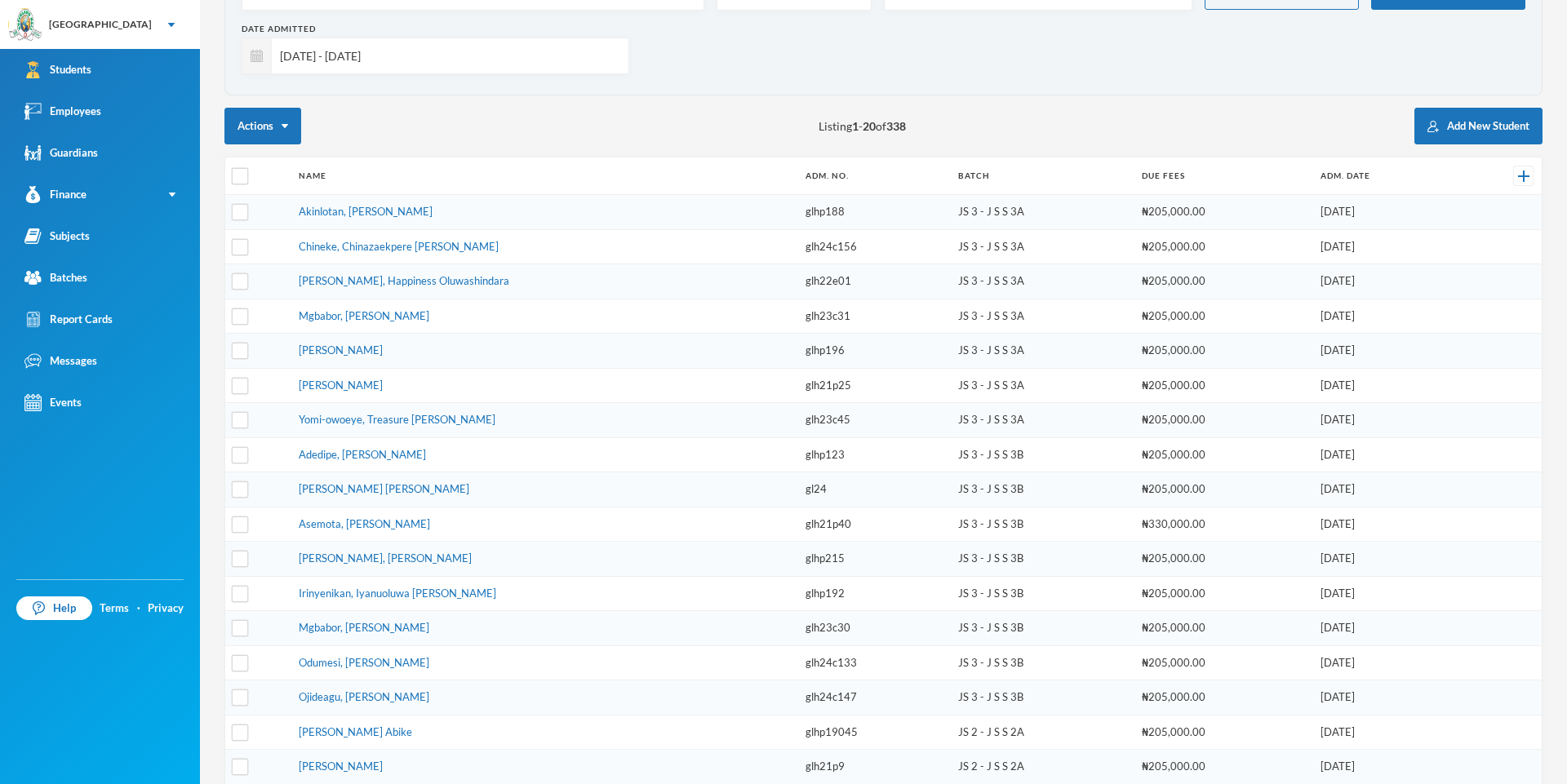
click at [1027, 632] on td "JS 3 - J S S 3B" at bounding box center [1041, 629] width 184 height 35
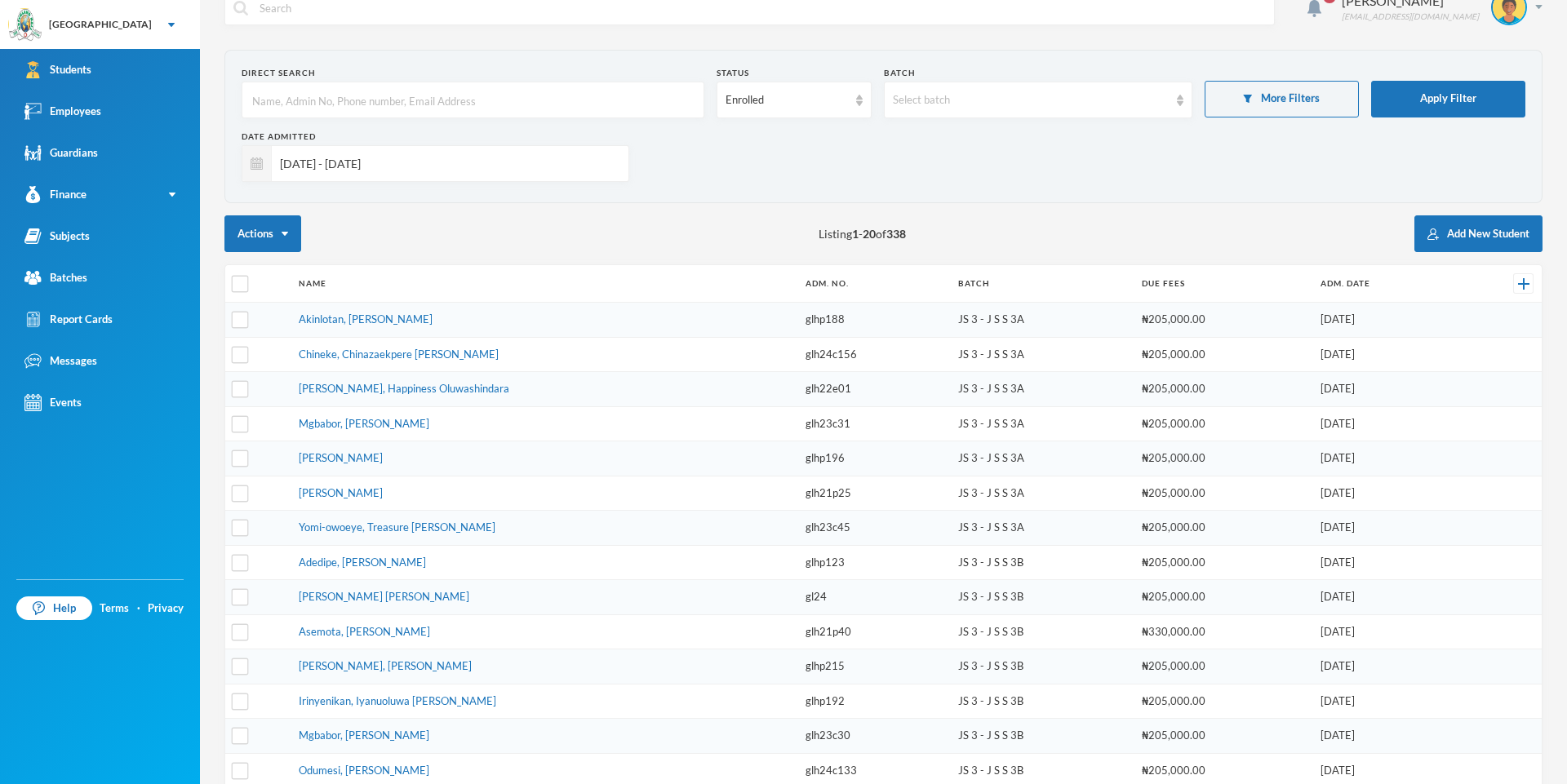
scroll to position [27, 0]
click at [1179, 97] on img at bounding box center [1180, 101] width 7 height 12
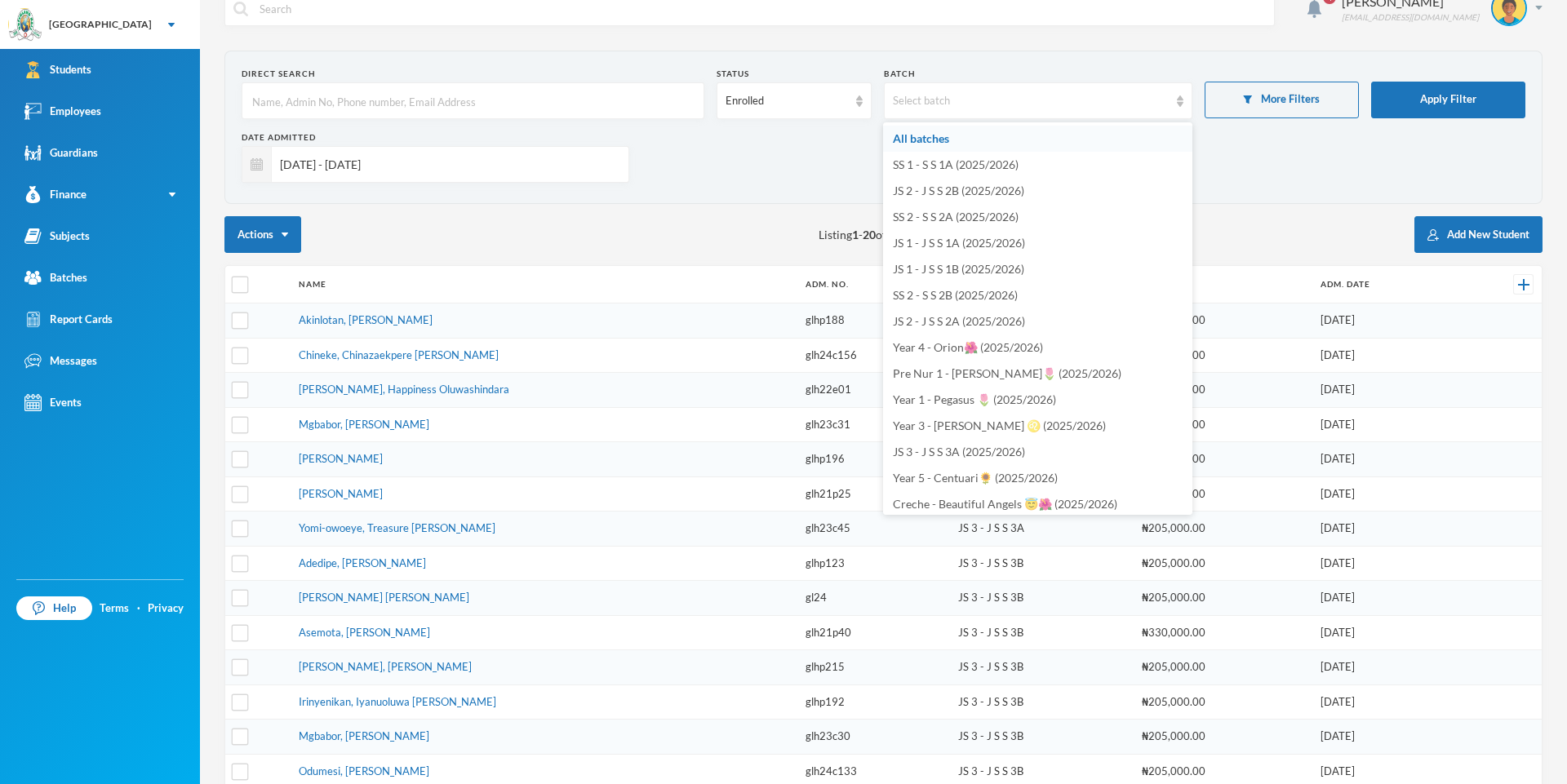
click at [1026, 125] on li "All batches" at bounding box center [1038, 138] width 309 height 26
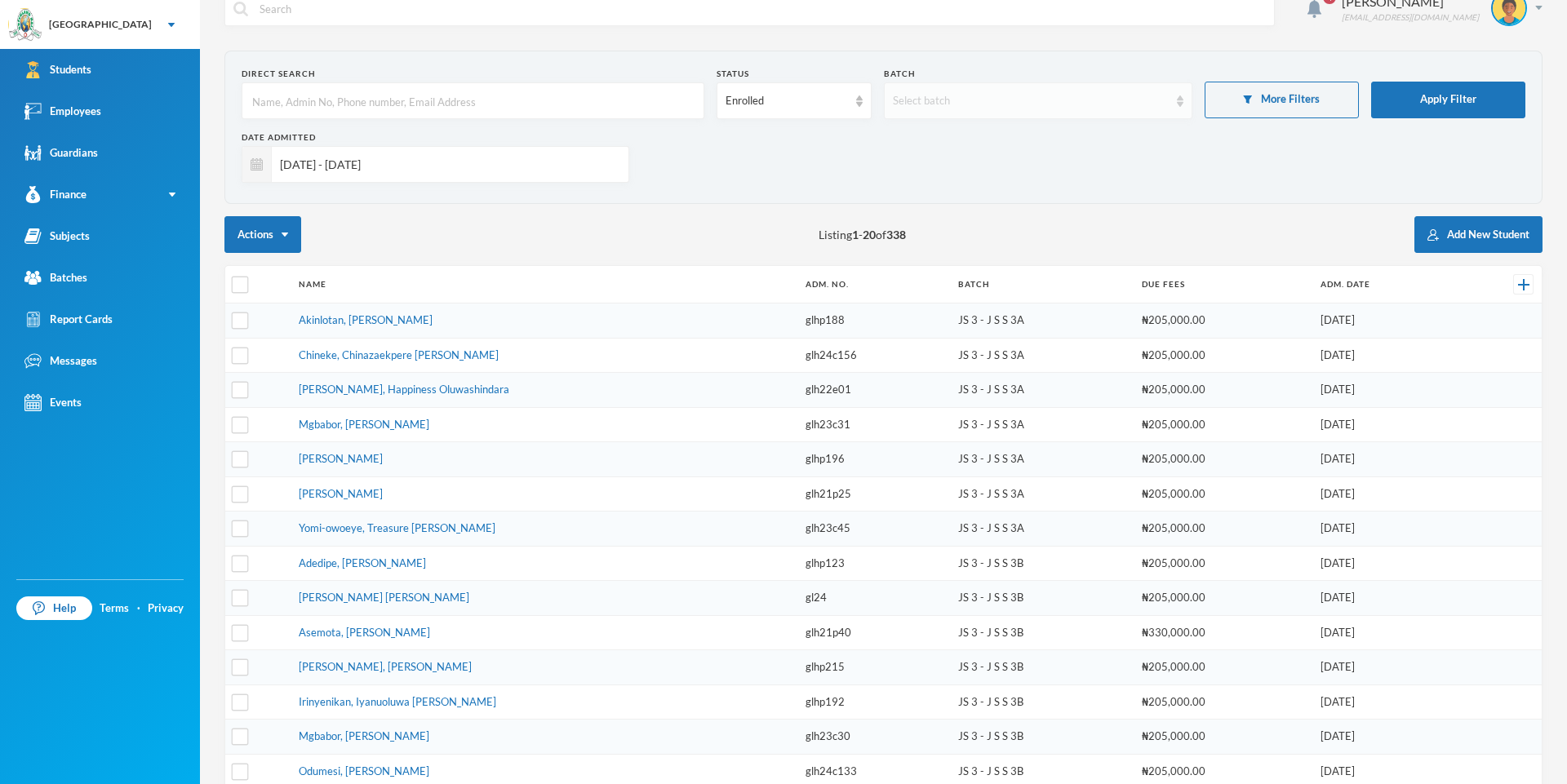
click at [1183, 93] on div "Select batch" at bounding box center [1037, 101] width 308 height 37
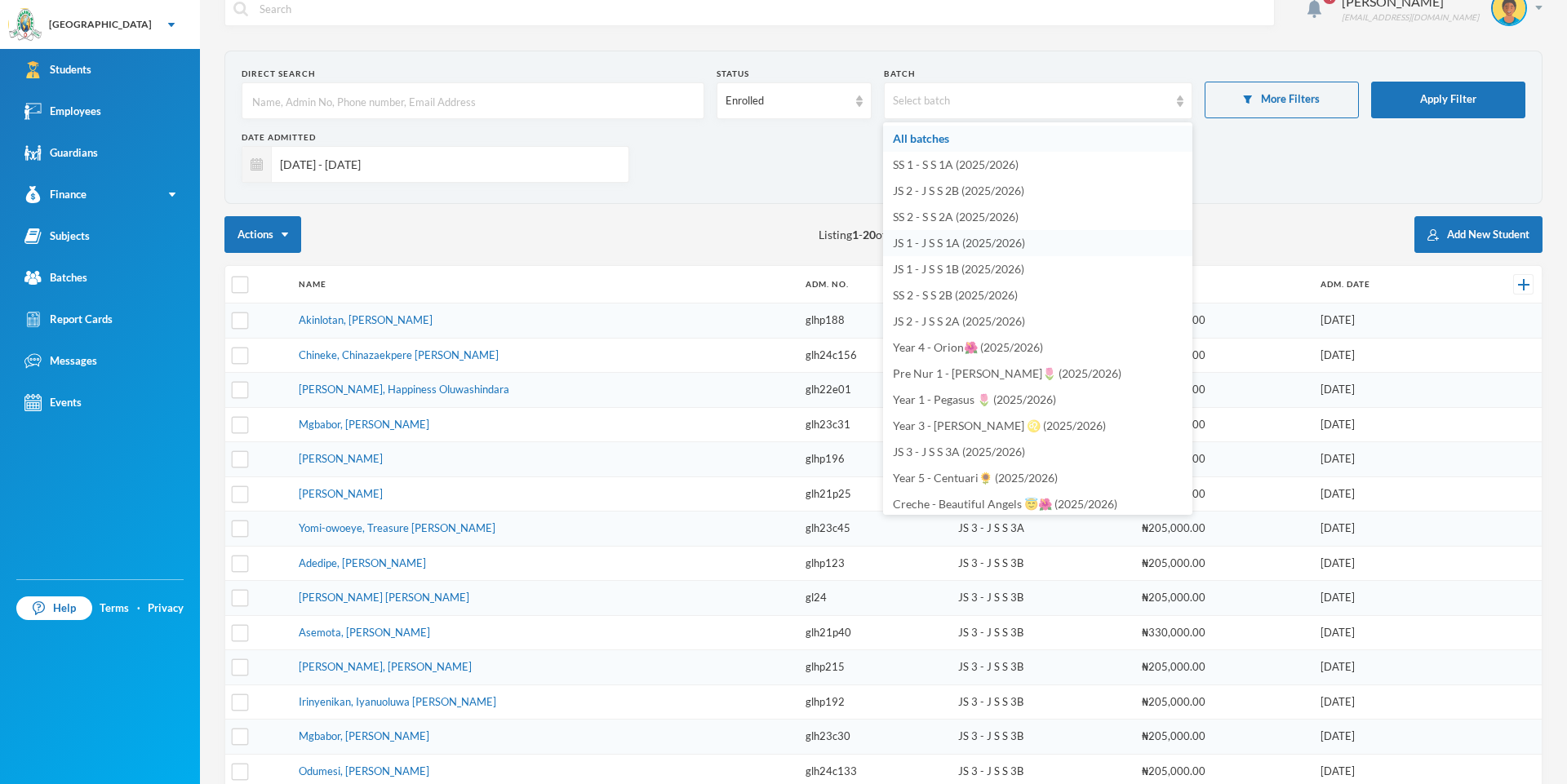
click at [1012, 238] on span "JS 1 - J S S 1A (2025/2026)" at bounding box center [959, 243] width 132 height 14
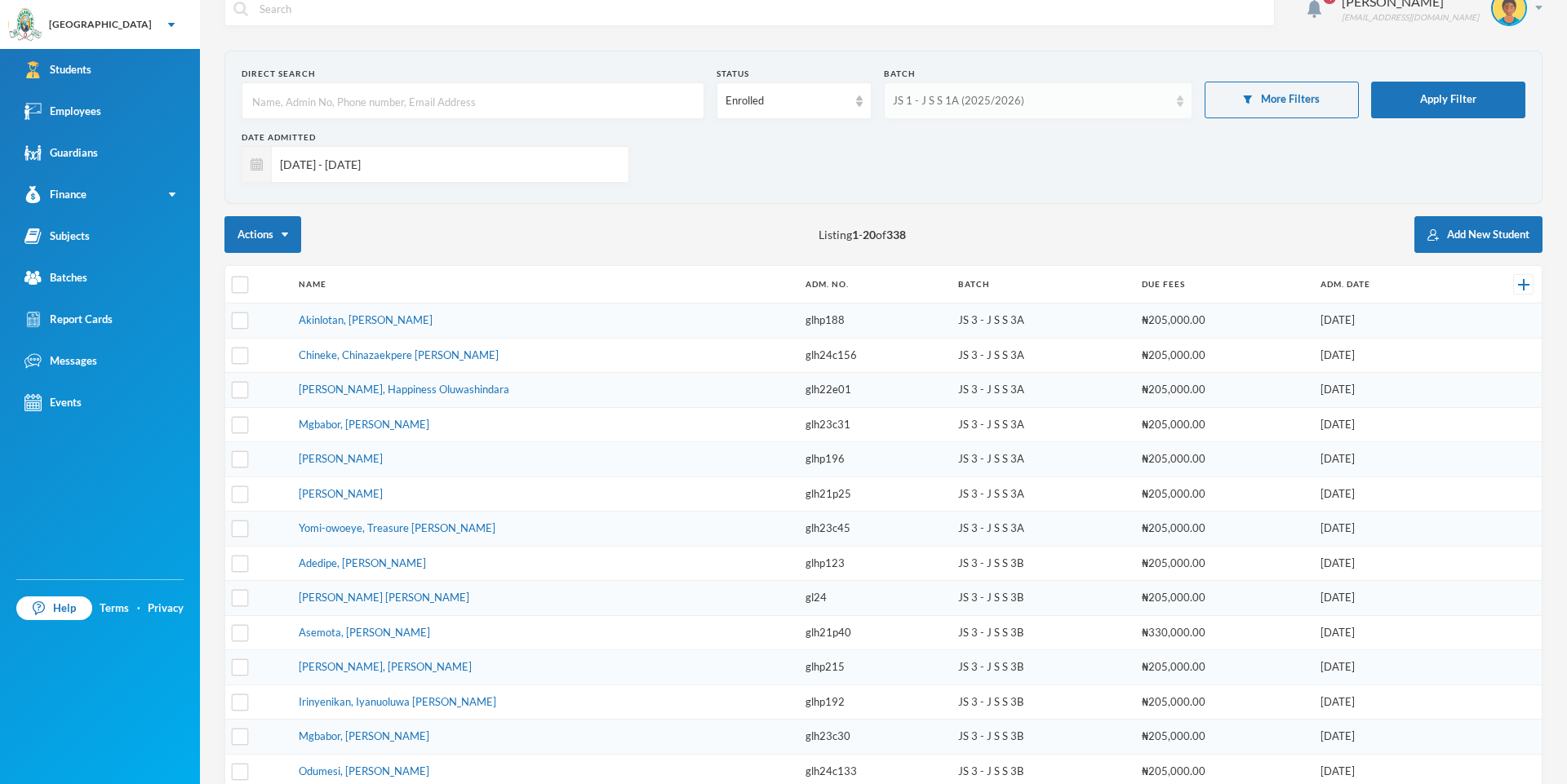
click at [1177, 92] on div "JS 1 - J S S 1A (2025/2026)" at bounding box center [1037, 101] width 308 height 37
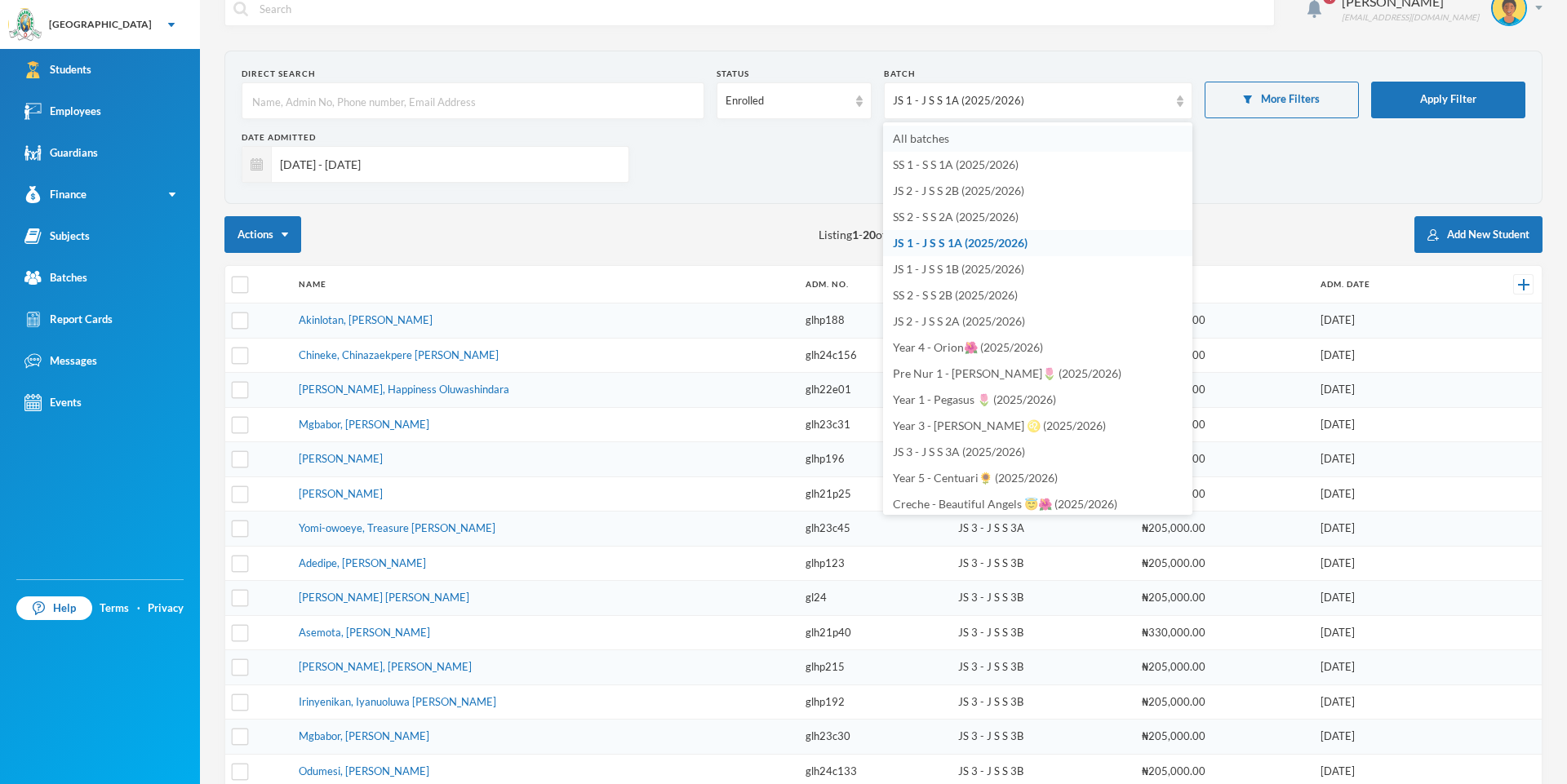
click at [927, 131] on span "All batches" at bounding box center [922, 138] width 56 height 14
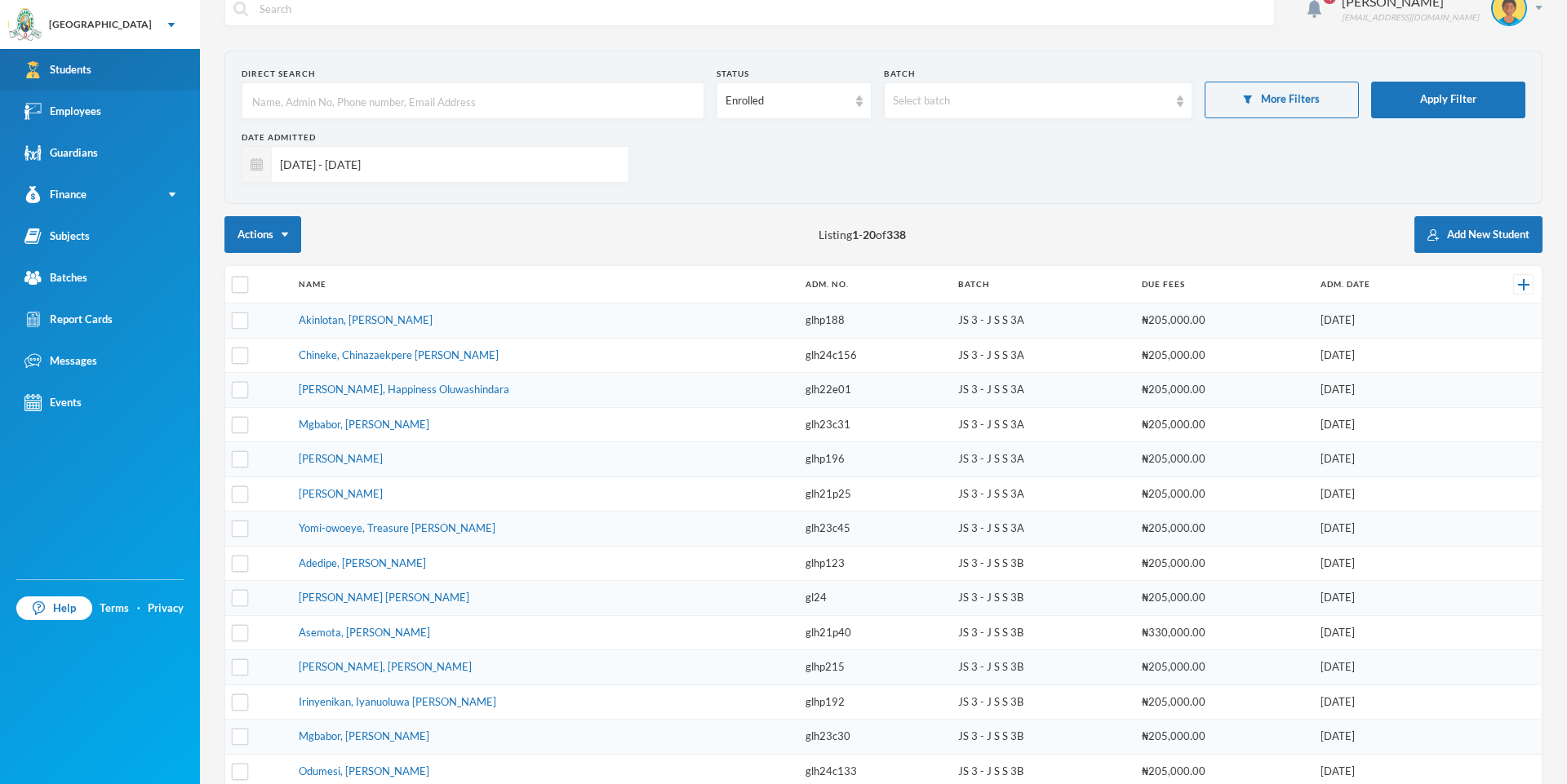
click at [99, 64] on link "Students" at bounding box center [100, 69] width 200 height 42
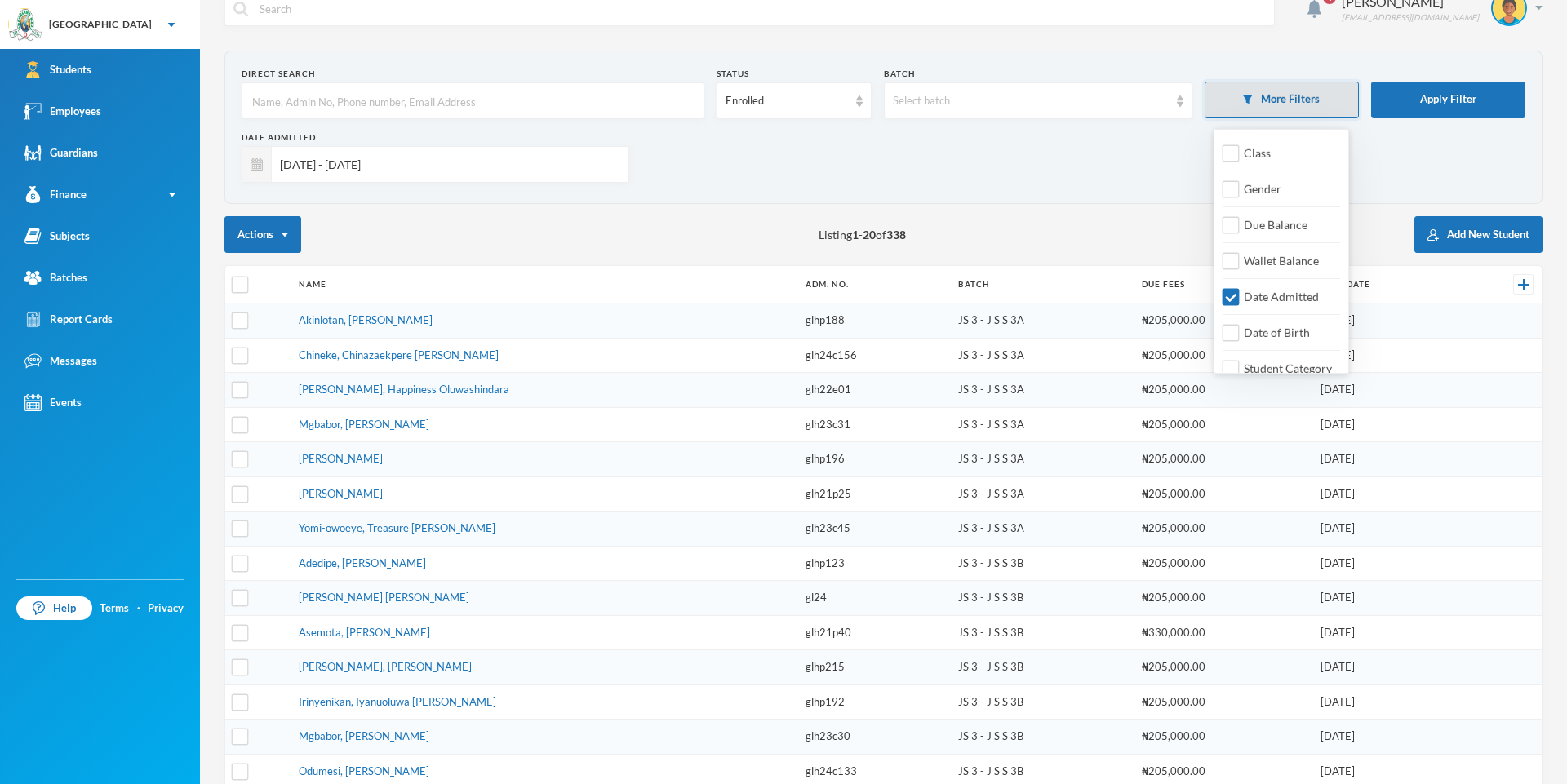
click at [1280, 104] on button "More Filters" at bounding box center [1281, 100] width 155 height 37
drag, startPoint x: 1278, startPoint y: 106, endPoint x: 1270, endPoint y: 110, distance: 8.9
click at [1274, 110] on button "More Filters" at bounding box center [1281, 100] width 155 height 37
click at [1281, 298] on span "Date Admitted" at bounding box center [1281, 296] width 88 height 14
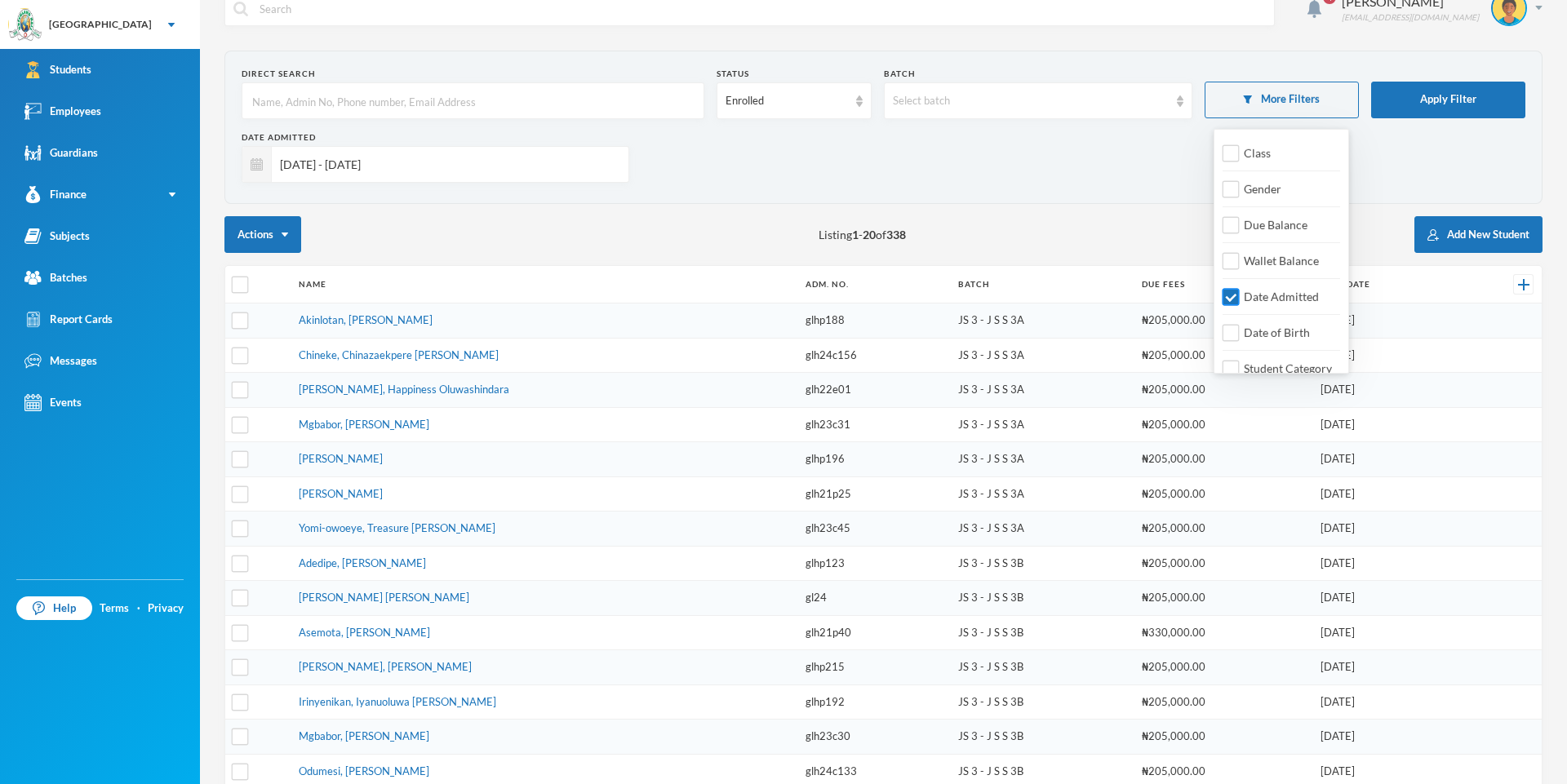
click at [1239, 298] on input "Date Admitted" at bounding box center [1232, 297] width 17 height 17
checkbox input "false"
click at [1280, 316] on div "Class Gender Due Balance Wallet Balance Date Admitted Date of Birth Student Cat…" at bounding box center [1281, 252] width 135 height 245
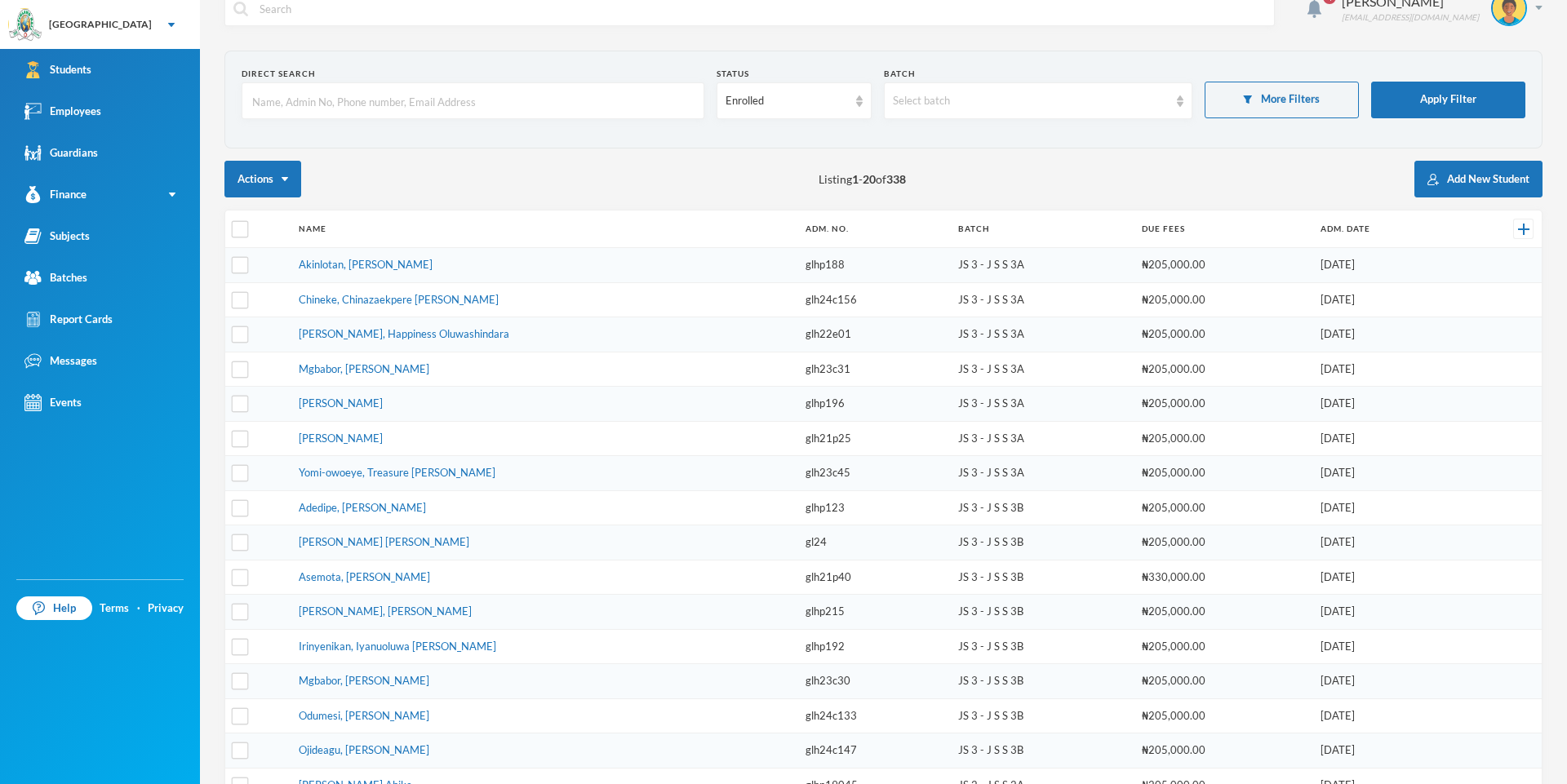
click at [1040, 170] on div "Actions Listing 1 - 20 of 338 Add New Student" at bounding box center [884, 179] width 1318 height 37
click at [1173, 94] on div "Select batch" at bounding box center [1037, 101] width 308 height 37
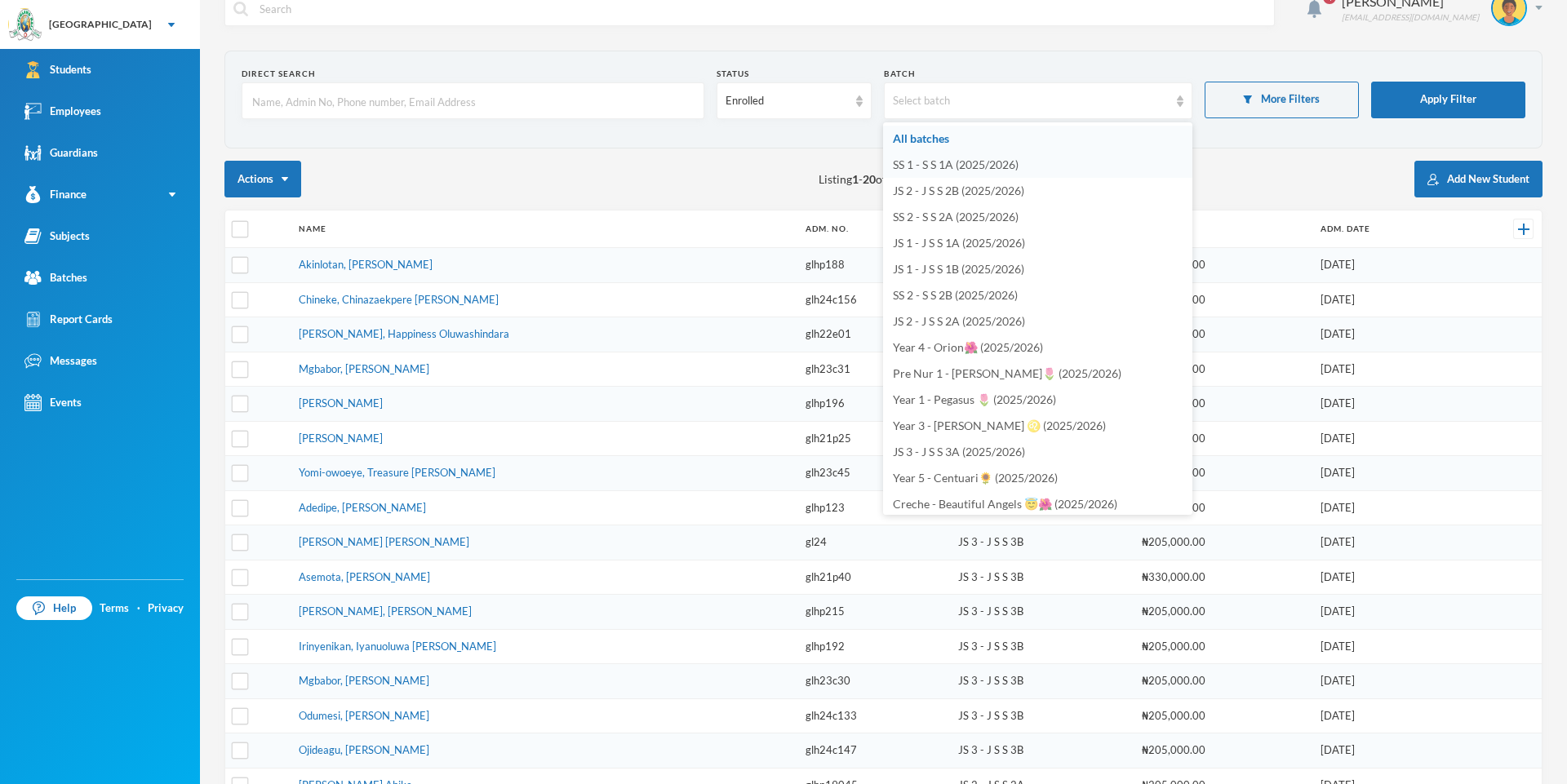
click at [1013, 157] on span "SS 1 - S S 1A (2025/2026)" at bounding box center [956, 164] width 125 height 14
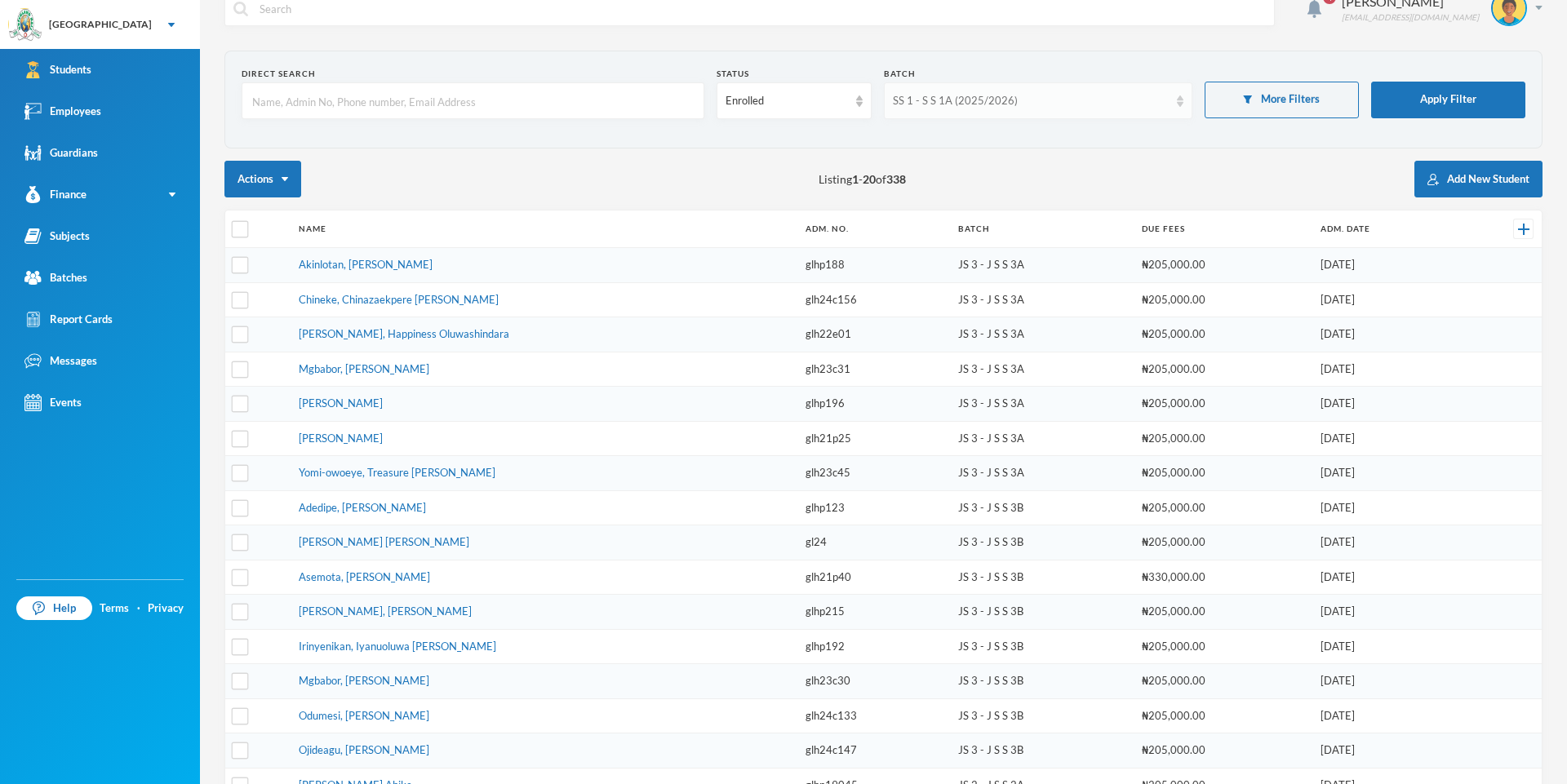
click at [1187, 103] on div "SS 1 - S S 1A (2025/2026)" at bounding box center [1037, 101] width 308 height 37
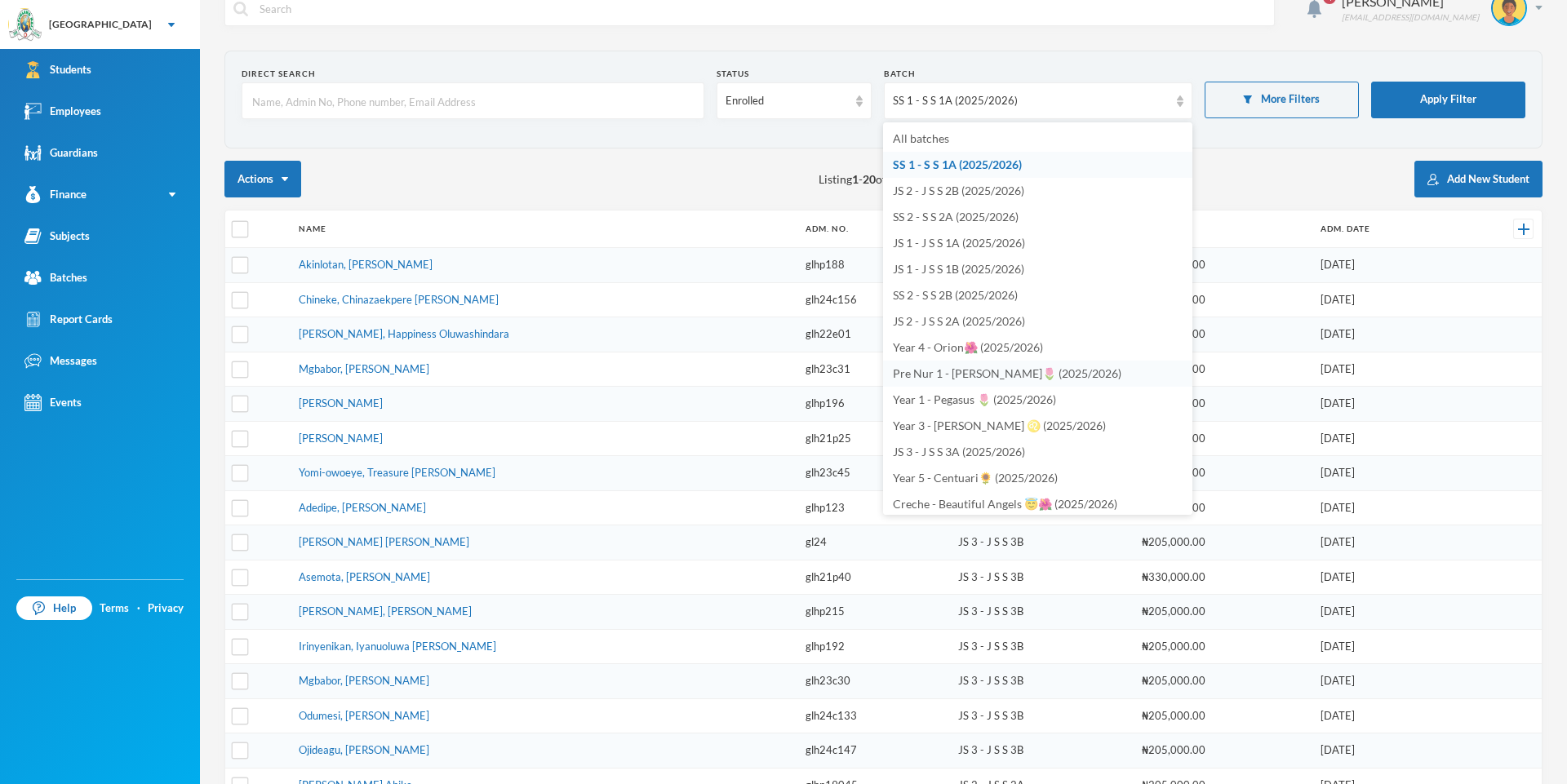
click at [996, 375] on span "Pre Nur 1 - [PERSON_NAME]🌷 (2025/2026)" at bounding box center [1007, 373] width 228 height 14
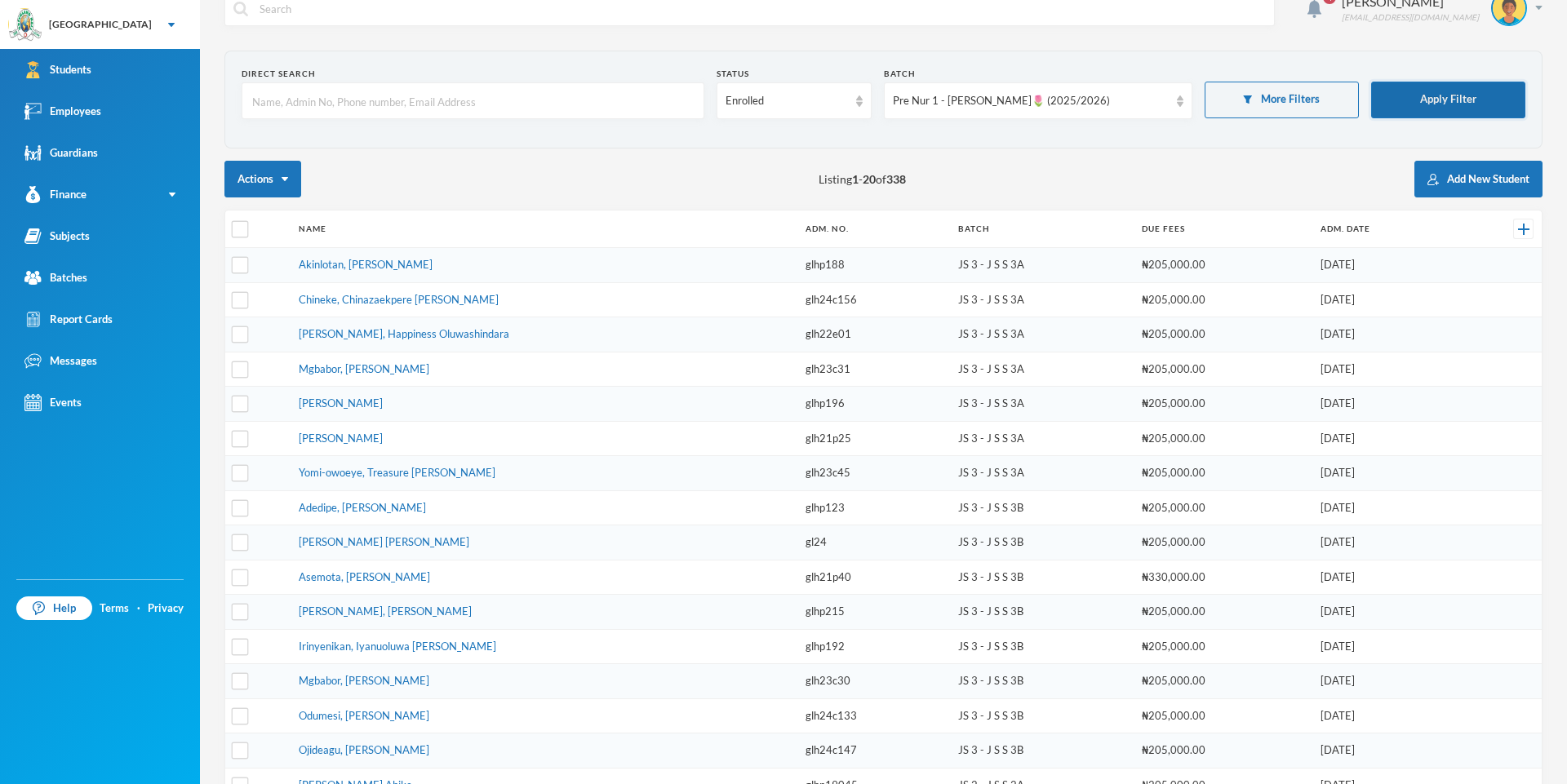
click at [1455, 94] on button "Apply Filter" at bounding box center [1448, 100] width 155 height 37
click at [1455, 95] on button "Apply Filter" at bounding box center [1448, 100] width 155 height 37
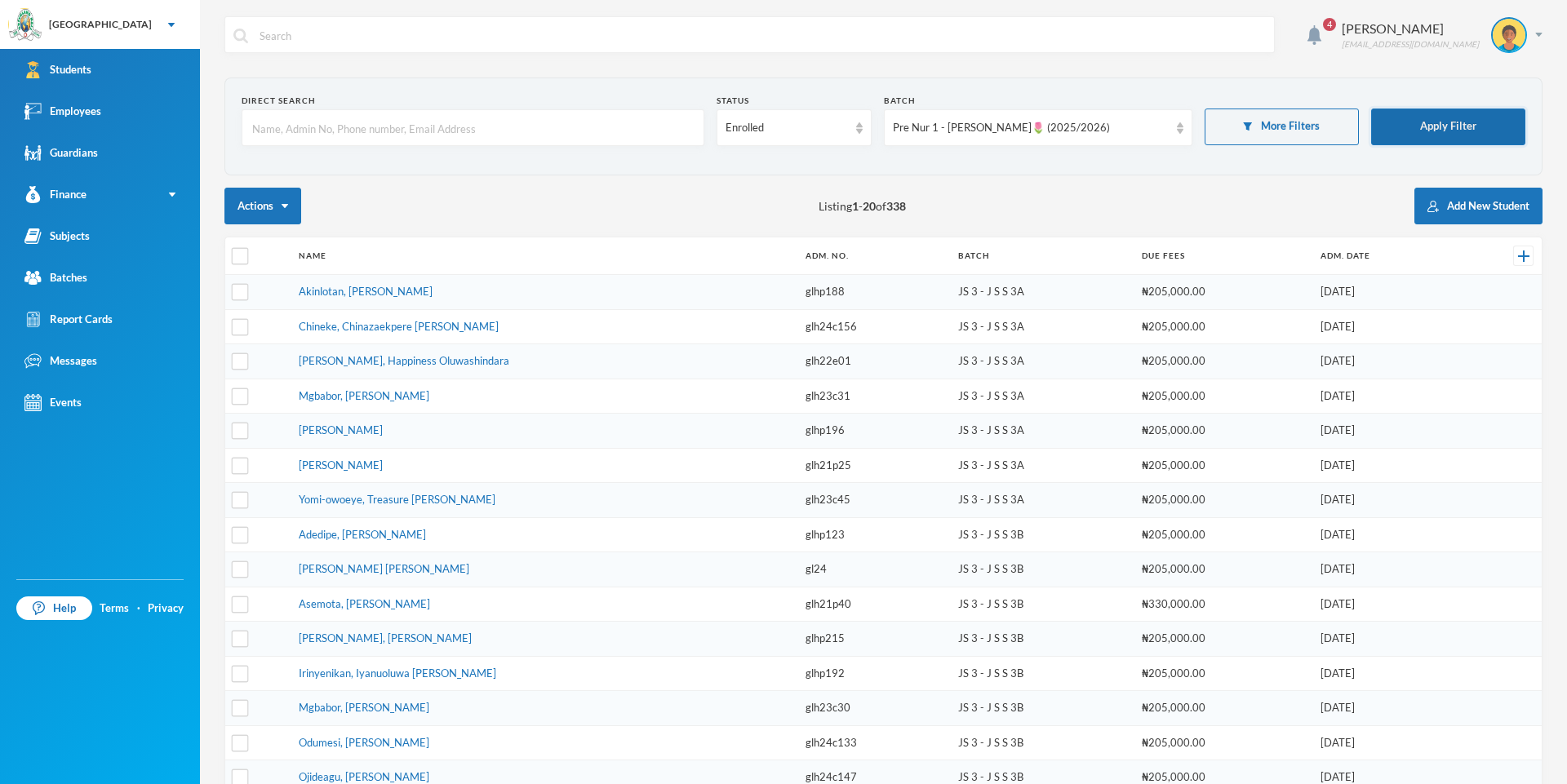
click at [1445, 122] on button "Apply Filter" at bounding box center [1448, 127] width 155 height 37
click at [1441, 123] on button "Apply Filter" at bounding box center [1448, 127] width 155 height 37
click at [1185, 127] on div "Pre Nur 1 - [PERSON_NAME]🌷 (2025/2026)" at bounding box center [1037, 128] width 308 height 37
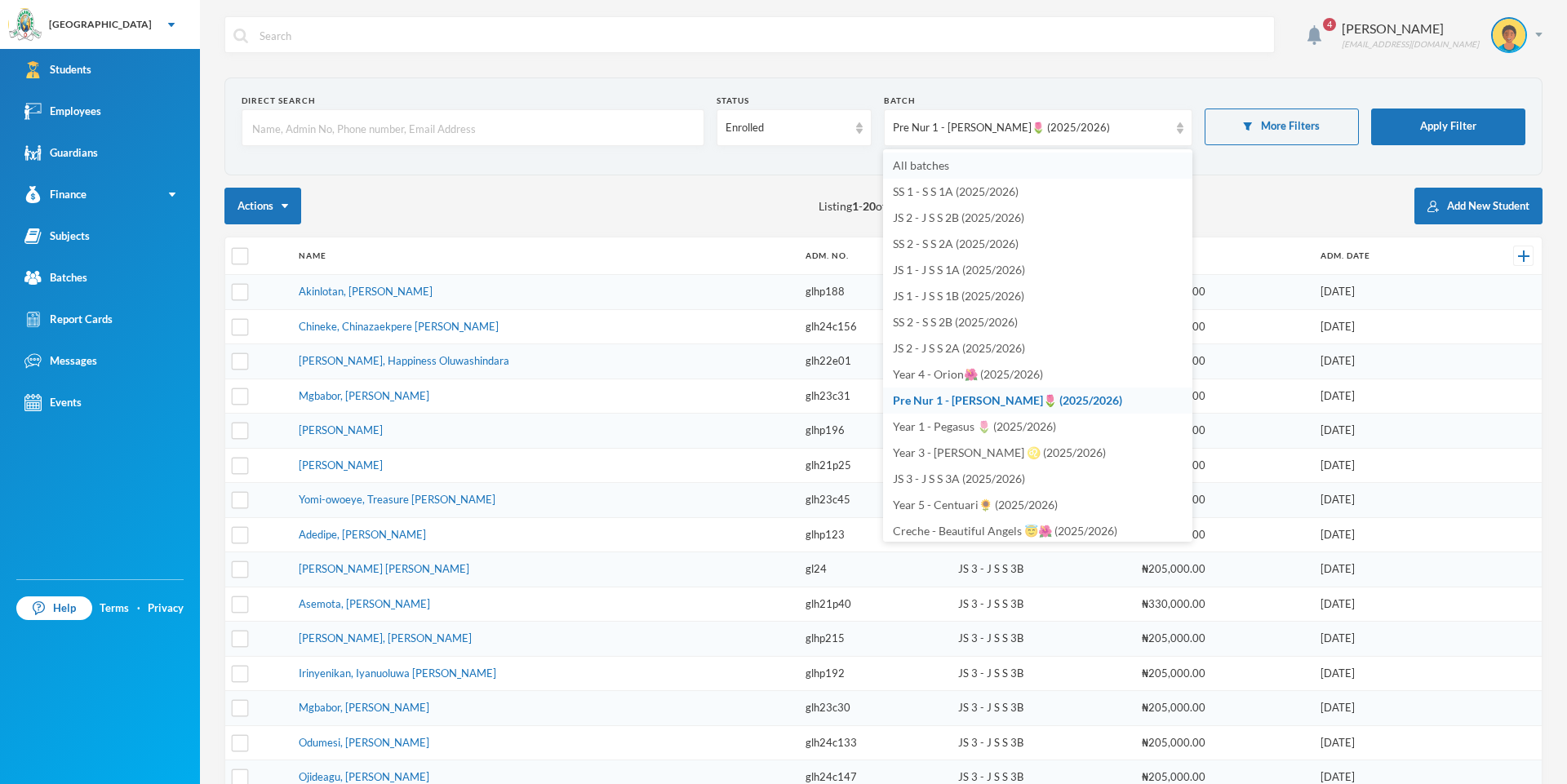
click at [1072, 153] on ul "All batches SS 1 - S S 1A (2025/2026) JS 2 - J S S 2B (2025/2026) SS 2 - S S 2A…" at bounding box center [1038, 346] width 309 height 392
click at [916, 161] on span "All batches" at bounding box center [922, 165] width 56 height 14
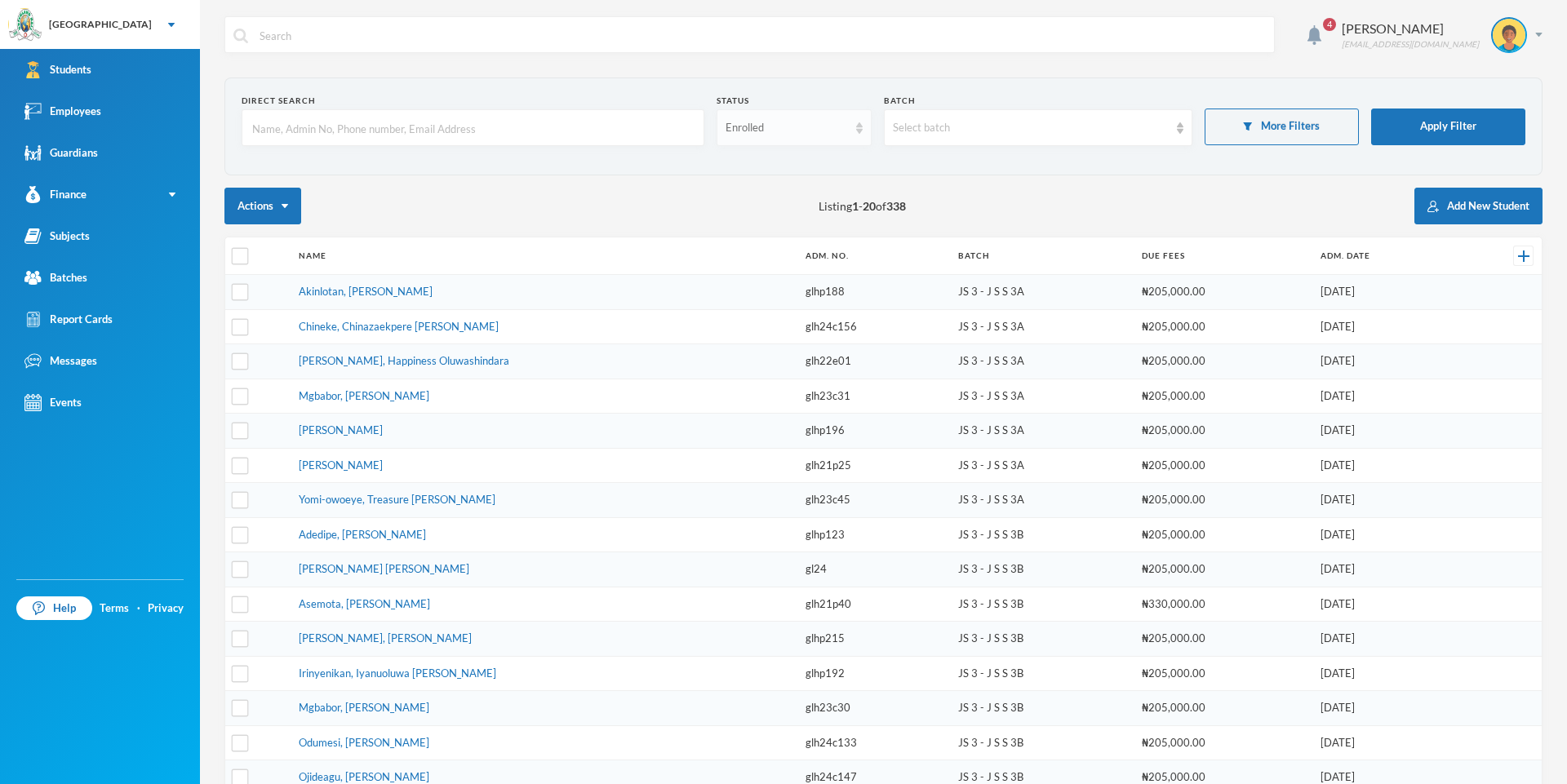
click at [858, 129] on img at bounding box center [859, 128] width 7 height 12
click at [835, 150] on div "Enrolled Graduated Dropped" at bounding box center [793, 191] width 155 height 85
click at [293, 199] on button "Actions" at bounding box center [262, 206] width 77 height 37
click at [283, 201] on button "Actions" at bounding box center [262, 206] width 77 height 37
click at [360, 196] on div "Actions Listing 1 - 20 of 338 Add New Student" at bounding box center [884, 206] width 1318 height 37
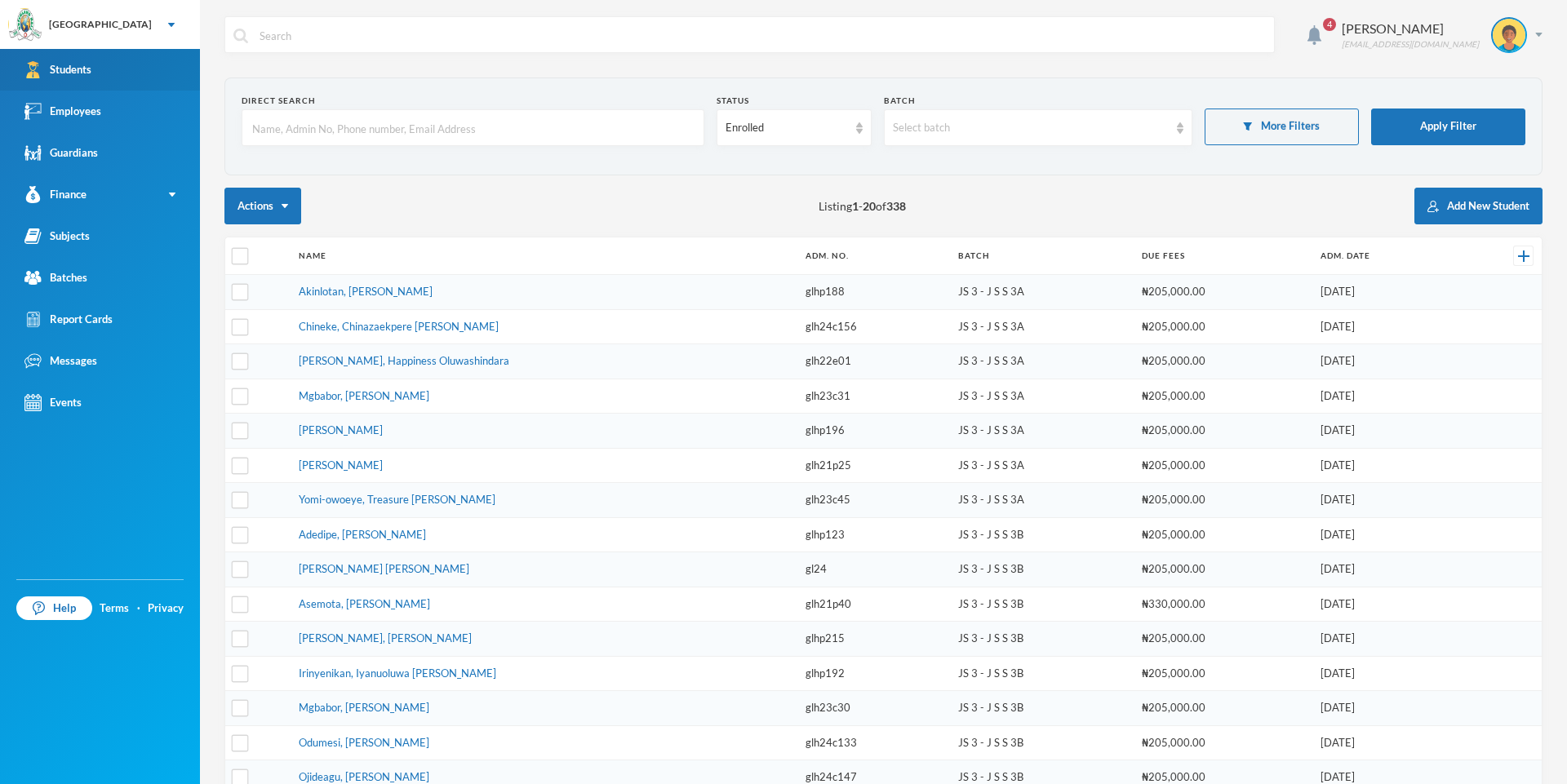
click at [106, 60] on link "Students" at bounding box center [100, 69] width 200 height 42
